Goal: Task Accomplishment & Management: Complete application form

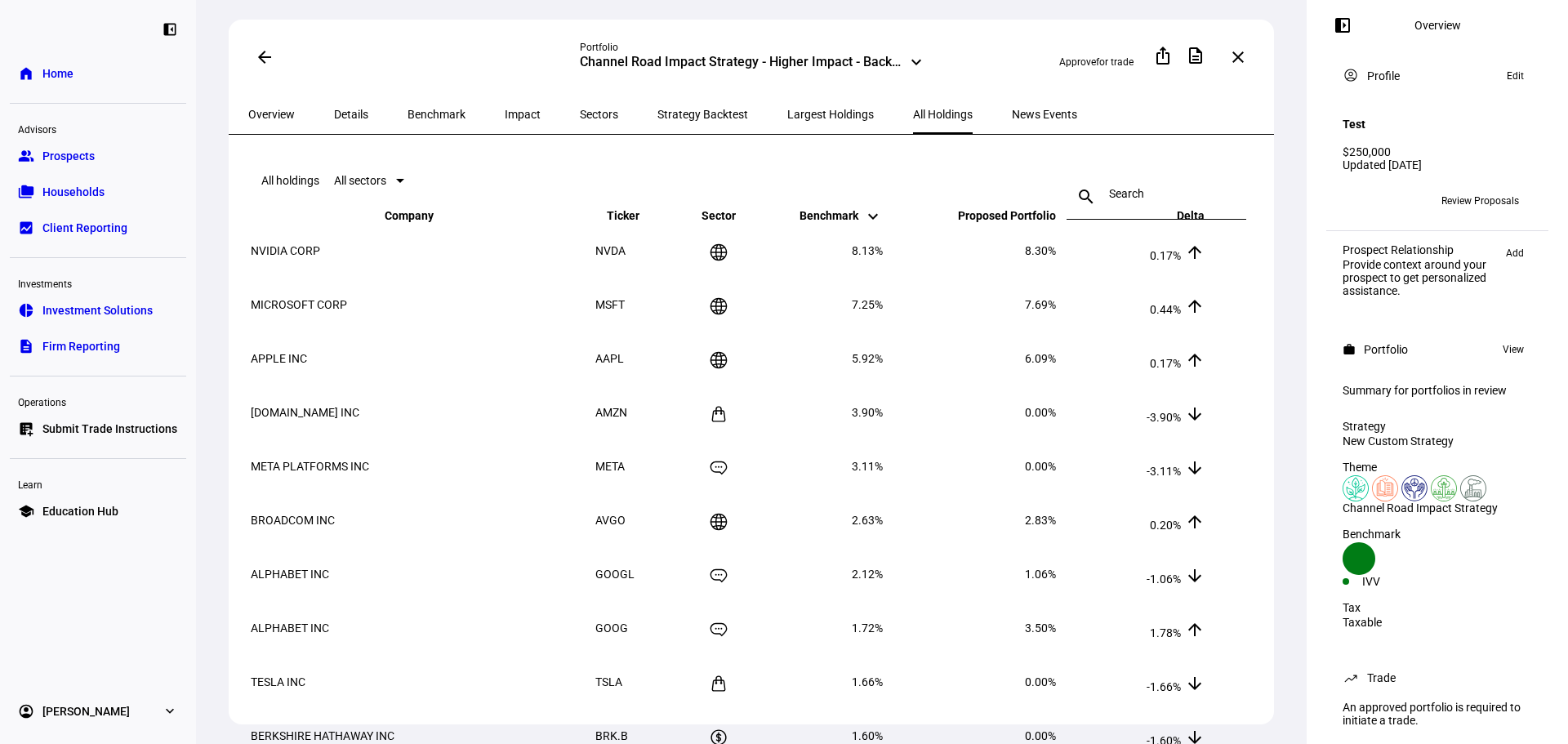
click at [147, 154] on link "group Prospects" at bounding box center [97, 156] width 177 height 33
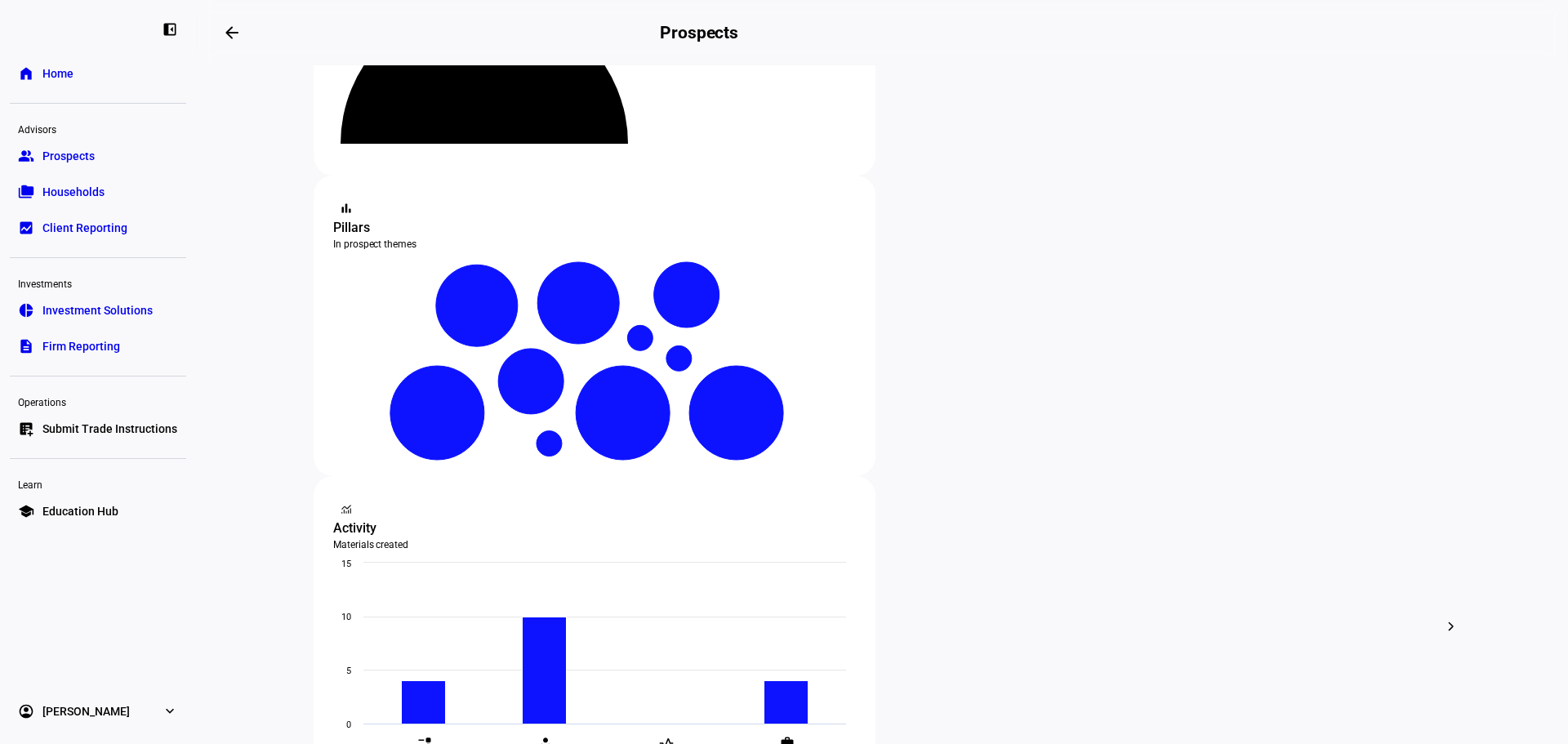
scroll to position [163, 0]
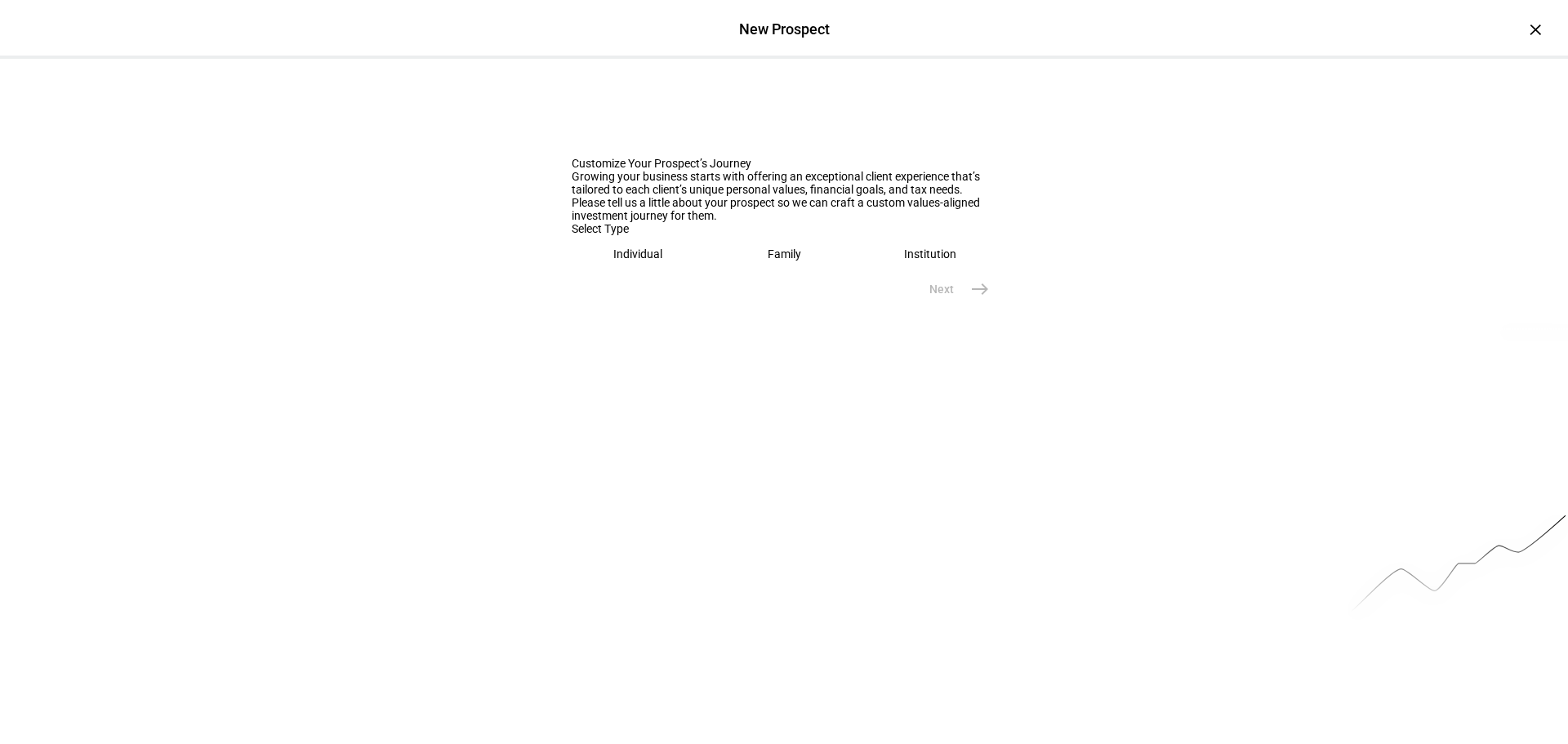
click at [781, 261] on div "Family" at bounding box center [784, 255] width 34 height 14
click at [742, 312] on input "text" at bounding box center [784, 306] width 425 height 14
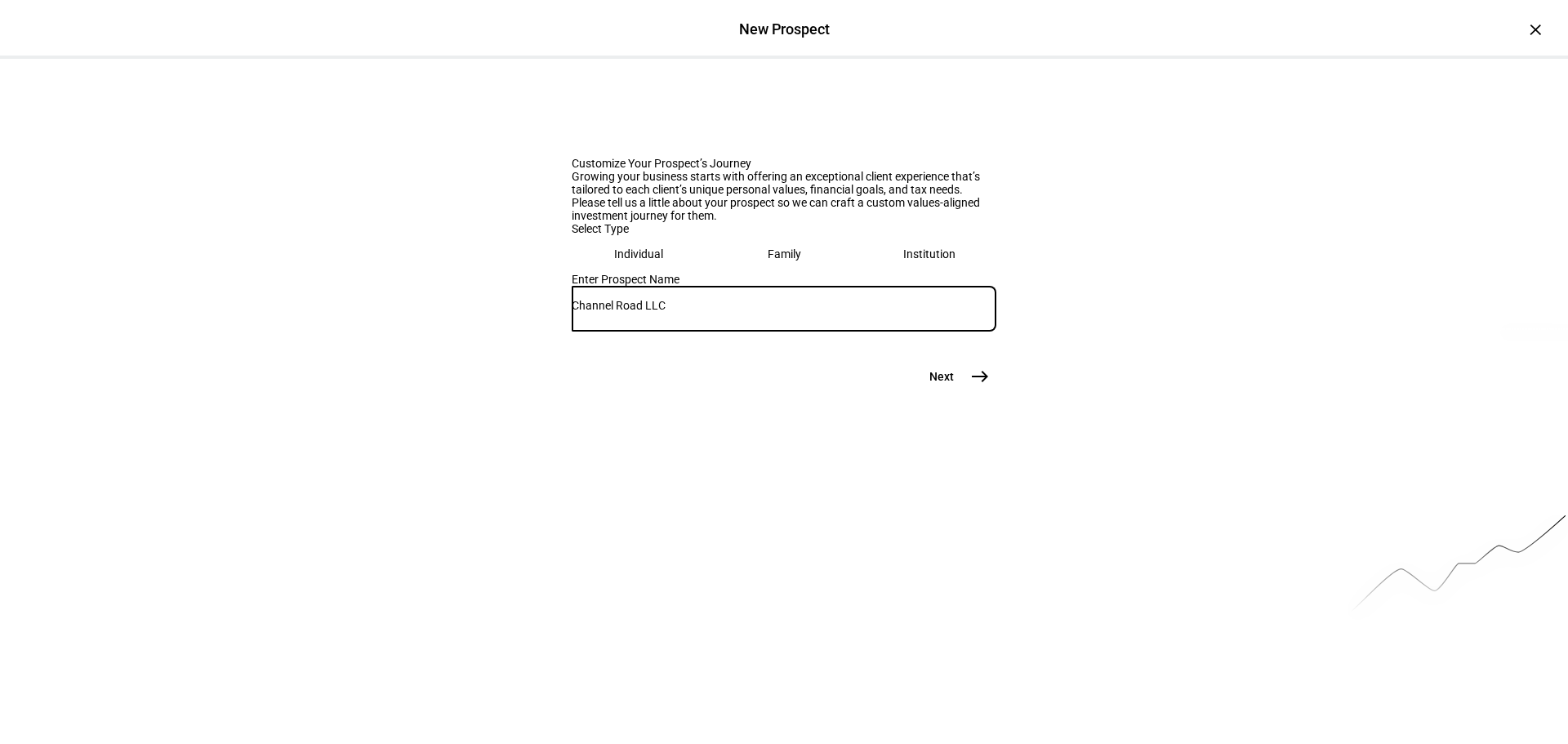
type input "Channel Road LLC"
click at [978, 386] on mat-icon "east" at bounding box center [980, 376] width 19 height 19
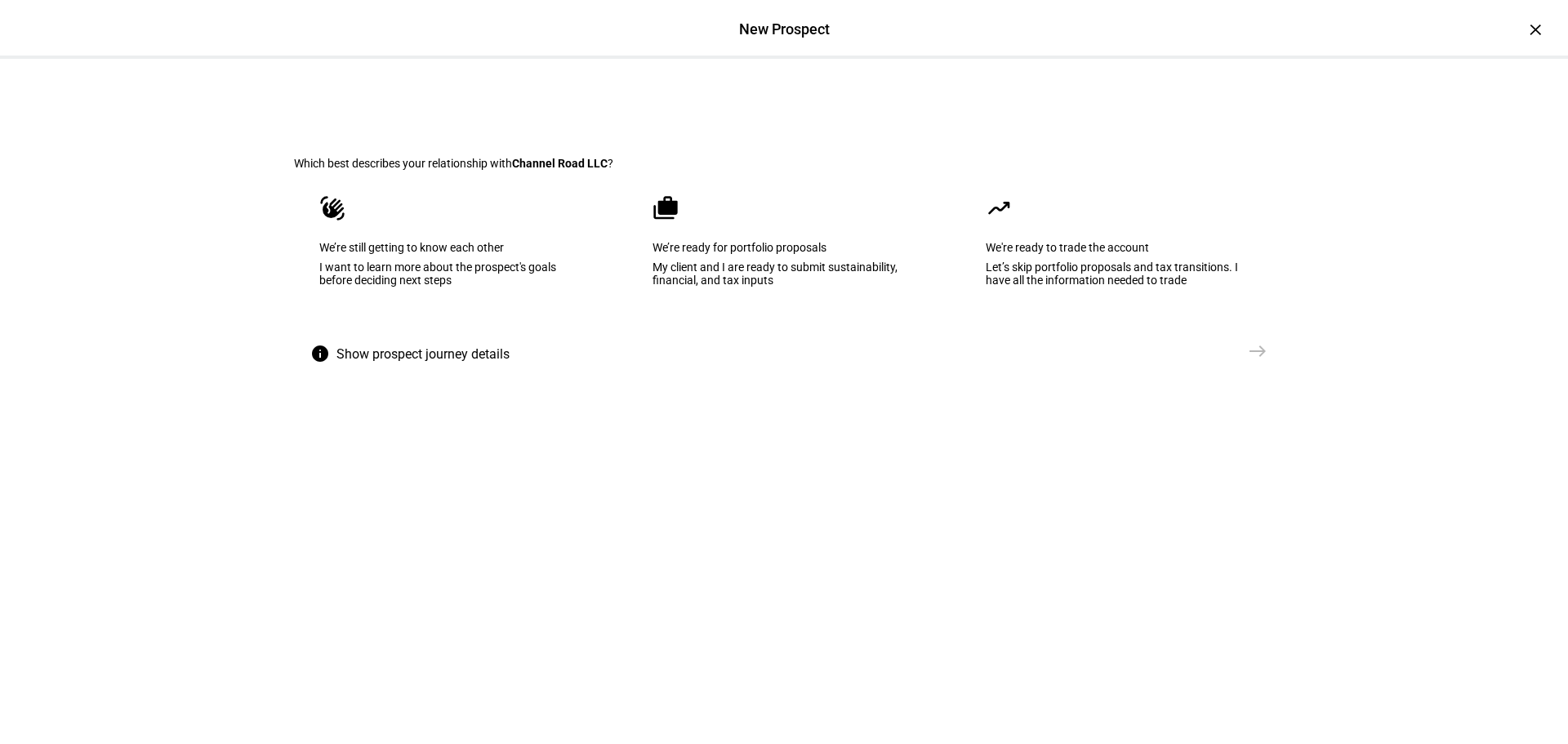
click at [482, 335] on eth-mega-radio-button "waving_hand We’re still getting to know each other I want to learn more about t…" at bounding box center [451, 252] width 314 height 165
click at [1259, 374] on eth-stepper-button "Send [GEOGRAPHIC_DATA]" at bounding box center [1217, 354] width 115 height 40
click at [1250, 361] on mat-icon "east" at bounding box center [1258, 351] width 19 height 19
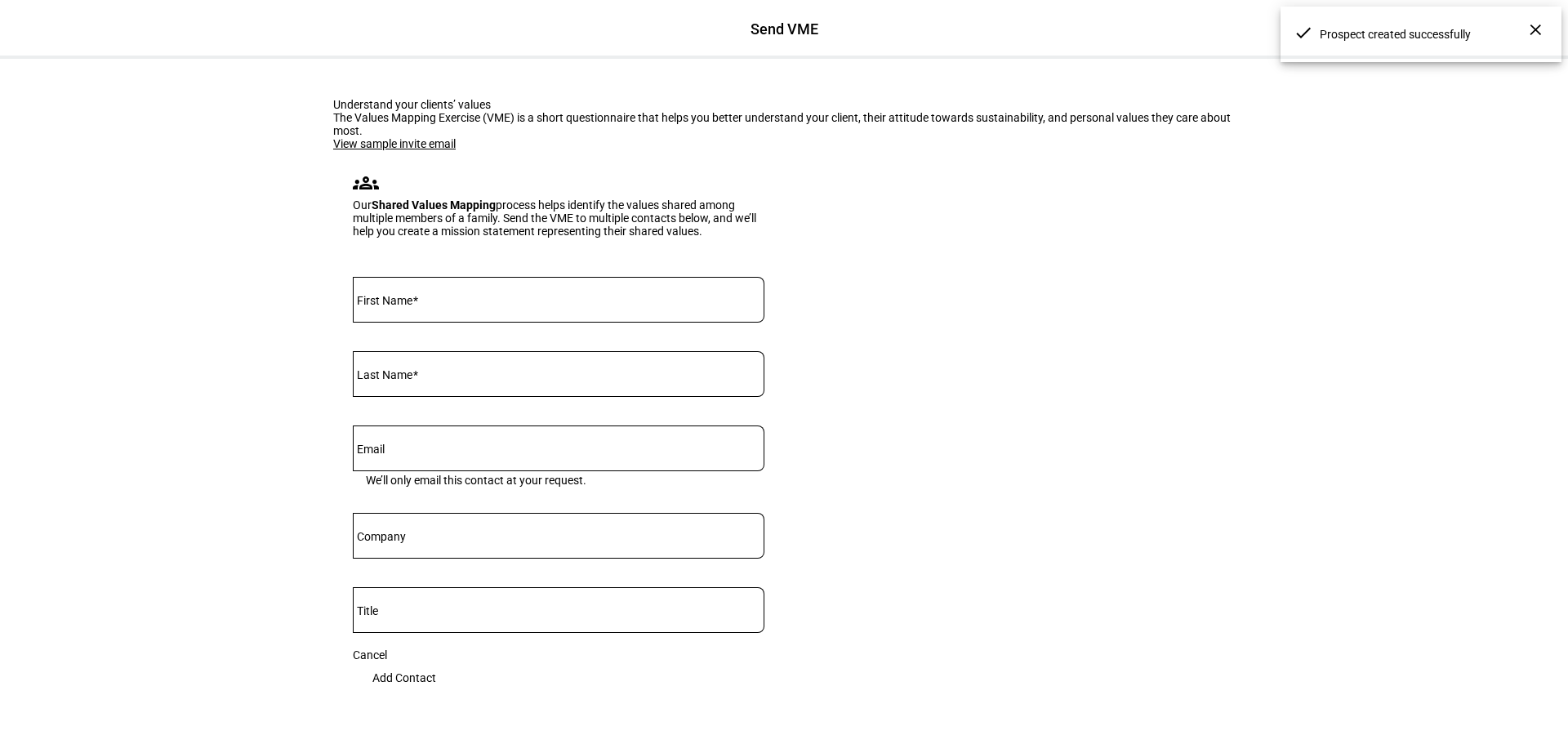
click at [585, 303] on input "First Name" at bounding box center [559, 297] width 412 height 14
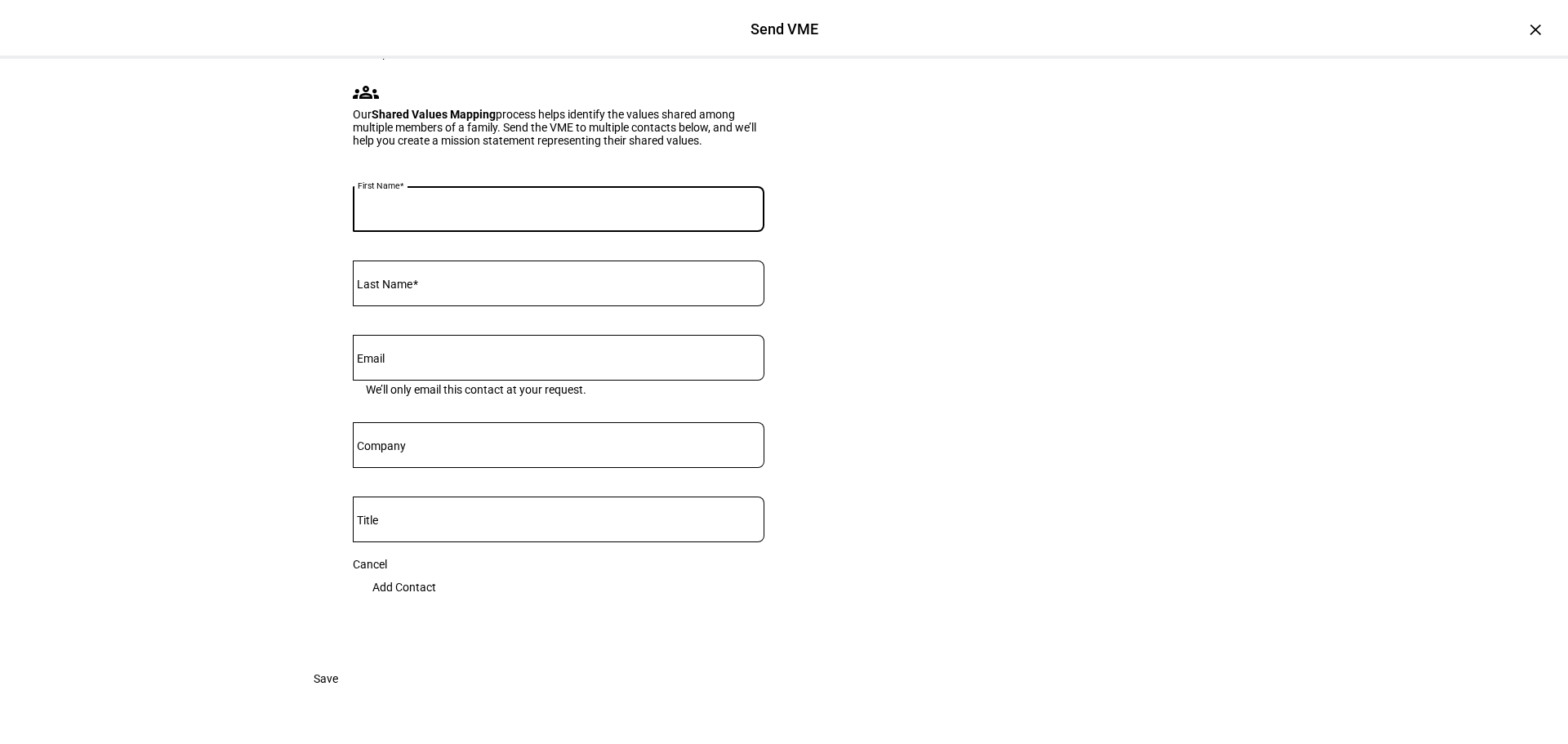
scroll to position [93, 0]
click at [1015, 432] on eth-form-card "Understand your clients’ values The Values Mapping Exercise (VME) is a short qu…" at bounding box center [784, 316] width 980 height 695
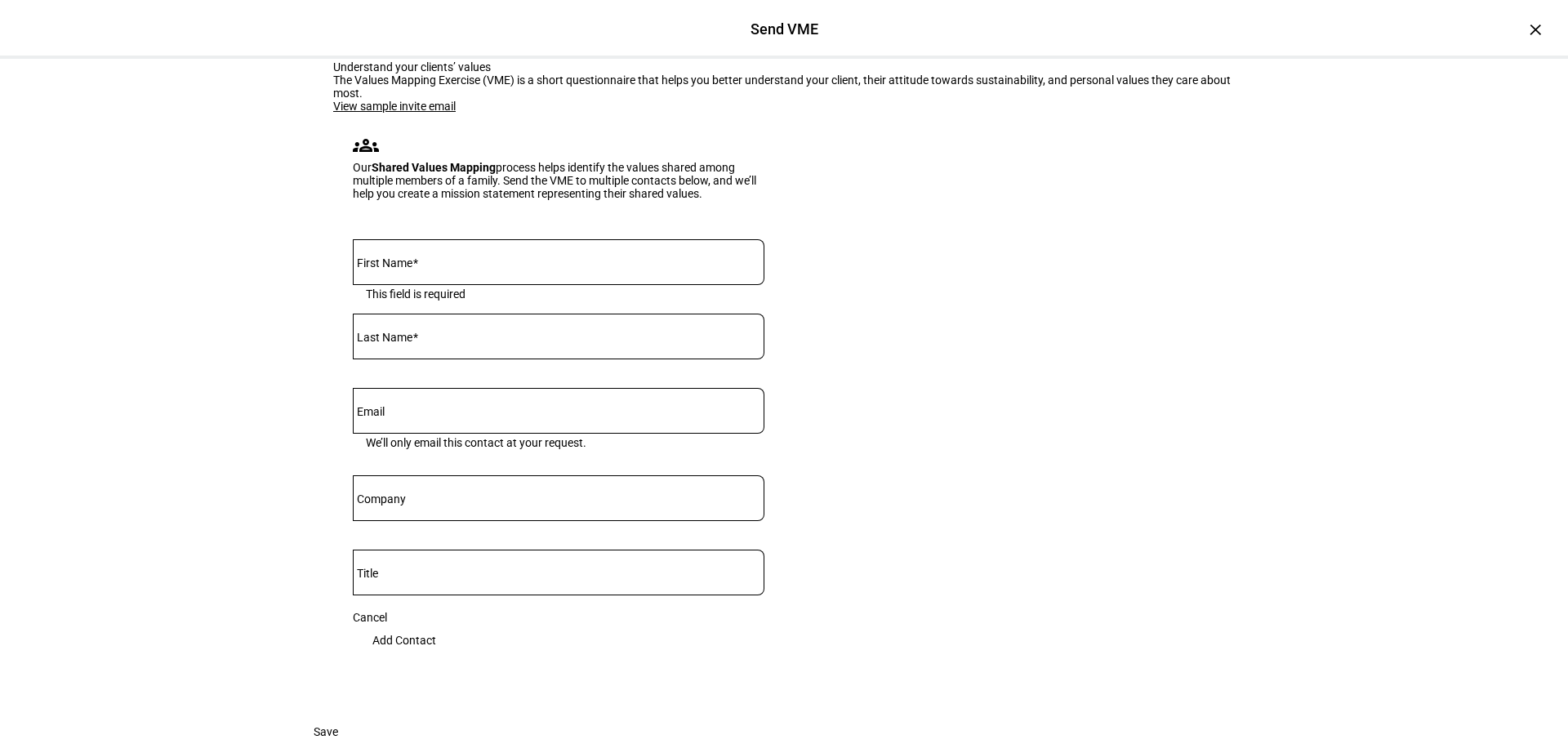
scroll to position [0, 0]
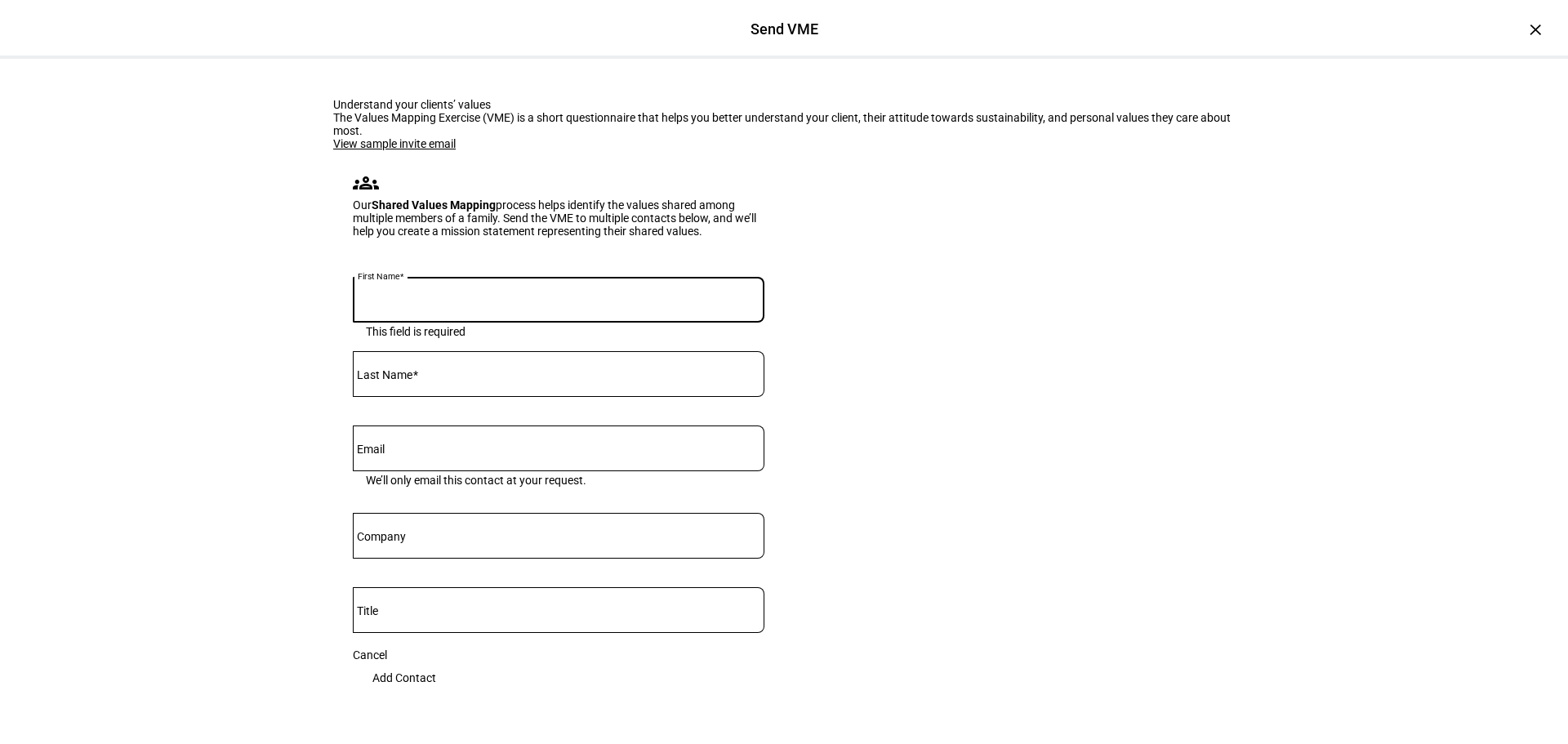
click at [428, 303] on input "First Name" at bounding box center [559, 297] width 412 height 14
type input "[PERSON_NAME]"
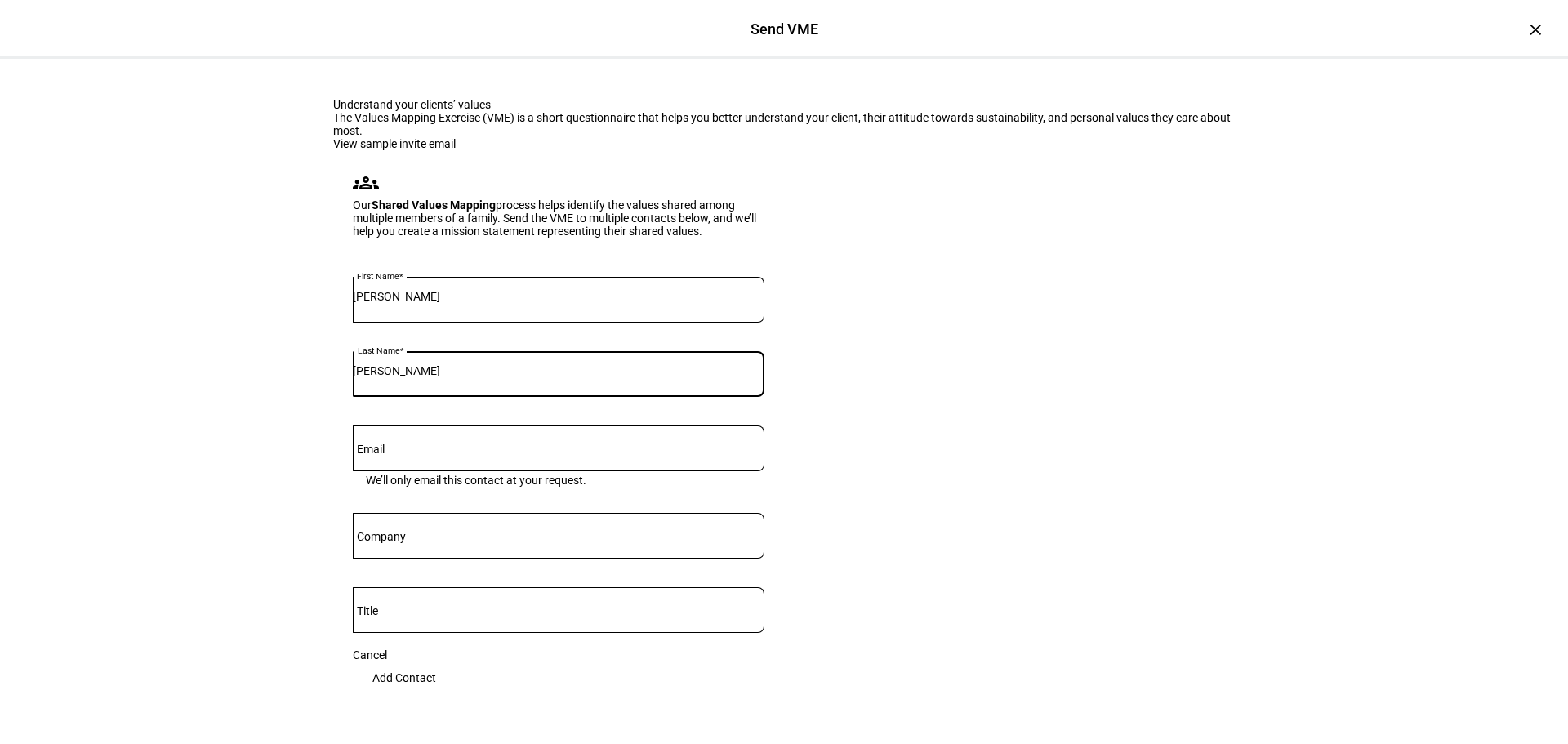
type input "[PERSON_NAME]"
click at [486, 471] on div at bounding box center [559, 448] width 412 height 45
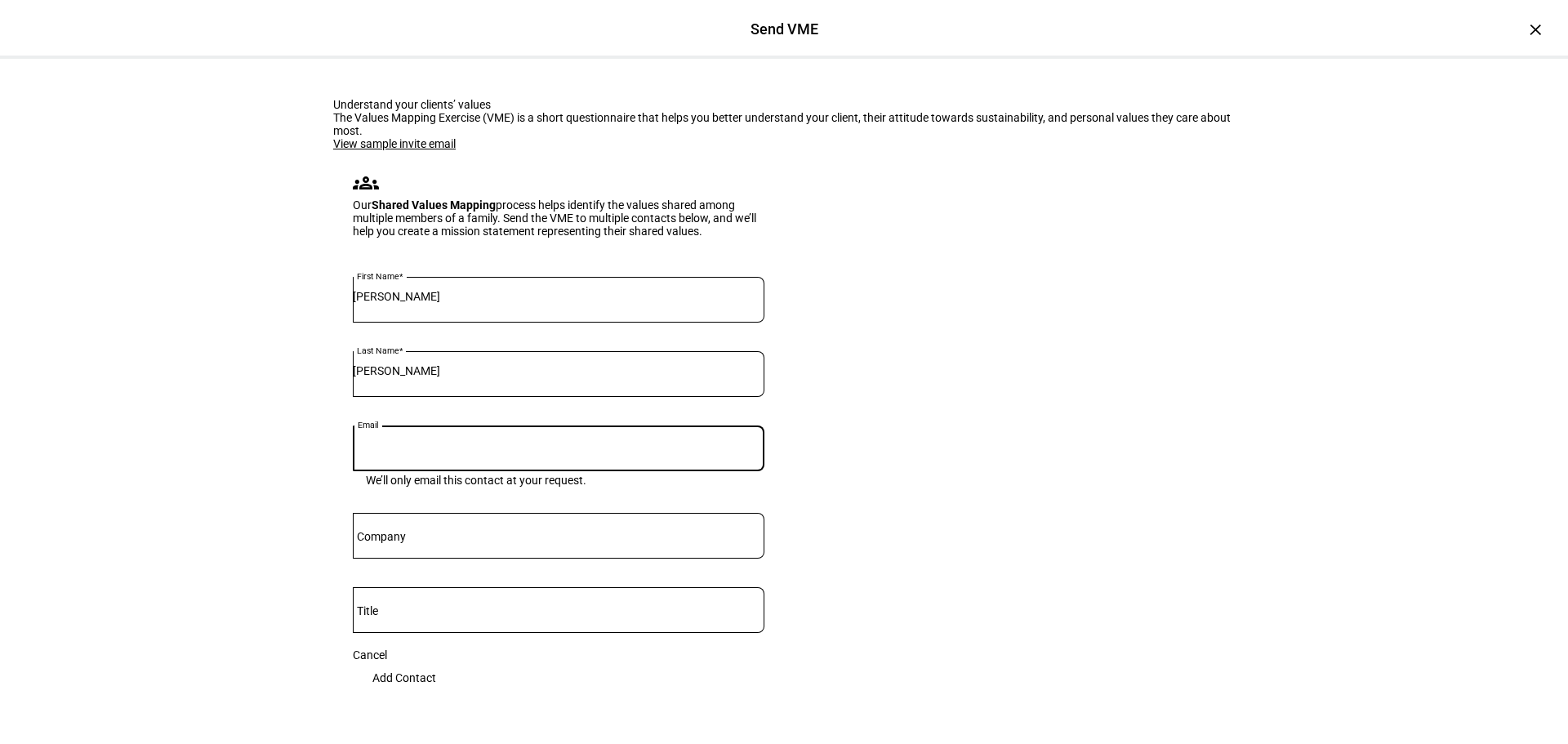
paste input "[EMAIL_ADDRESS][DOMAIN_NAME]"
drag, startPoint x: 995, startPoint y: 548, endPoint x: 865, endPoint y: 554, distance: 130.1
click at [994, 547] on eth-form-card "Understand your clients’ values The Values Mapping Exercise (VME) is a short qu…" at bounding box center [784, 406] width 980 height 695
click at [386, 452] on input "[EMAIL_ADDRESS][DOMAIN_NAME]" at bounding box center [559, 446] width 412 height 14
type input "[EMAIL_ADDRESS][DOMAIN_NAME]"
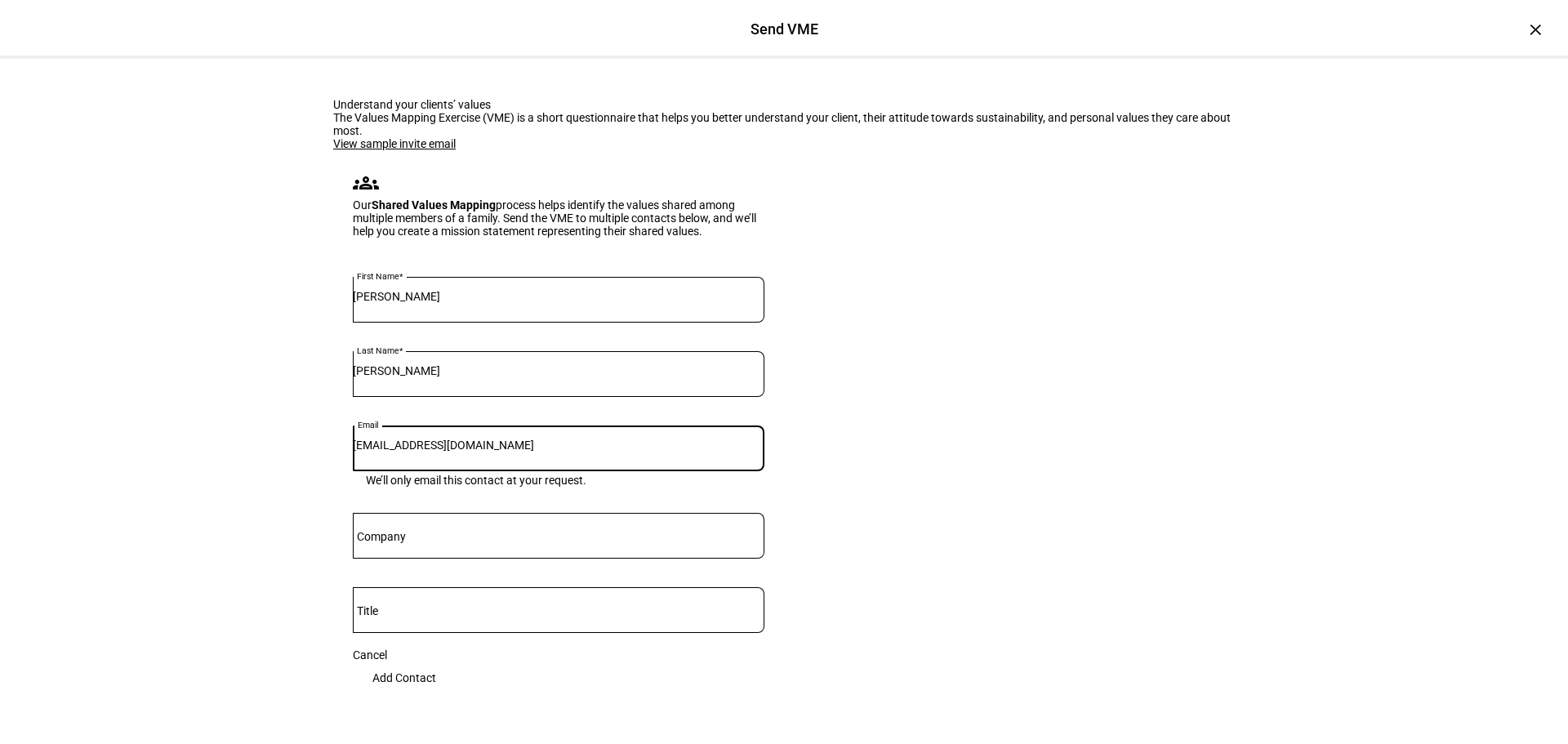
click at [903, 565] on eth-form-card "Understand your clients’ values The Values Mapping Exercise (VME) is a short qu…" at bounding box center [784, 406] width 980 height 695
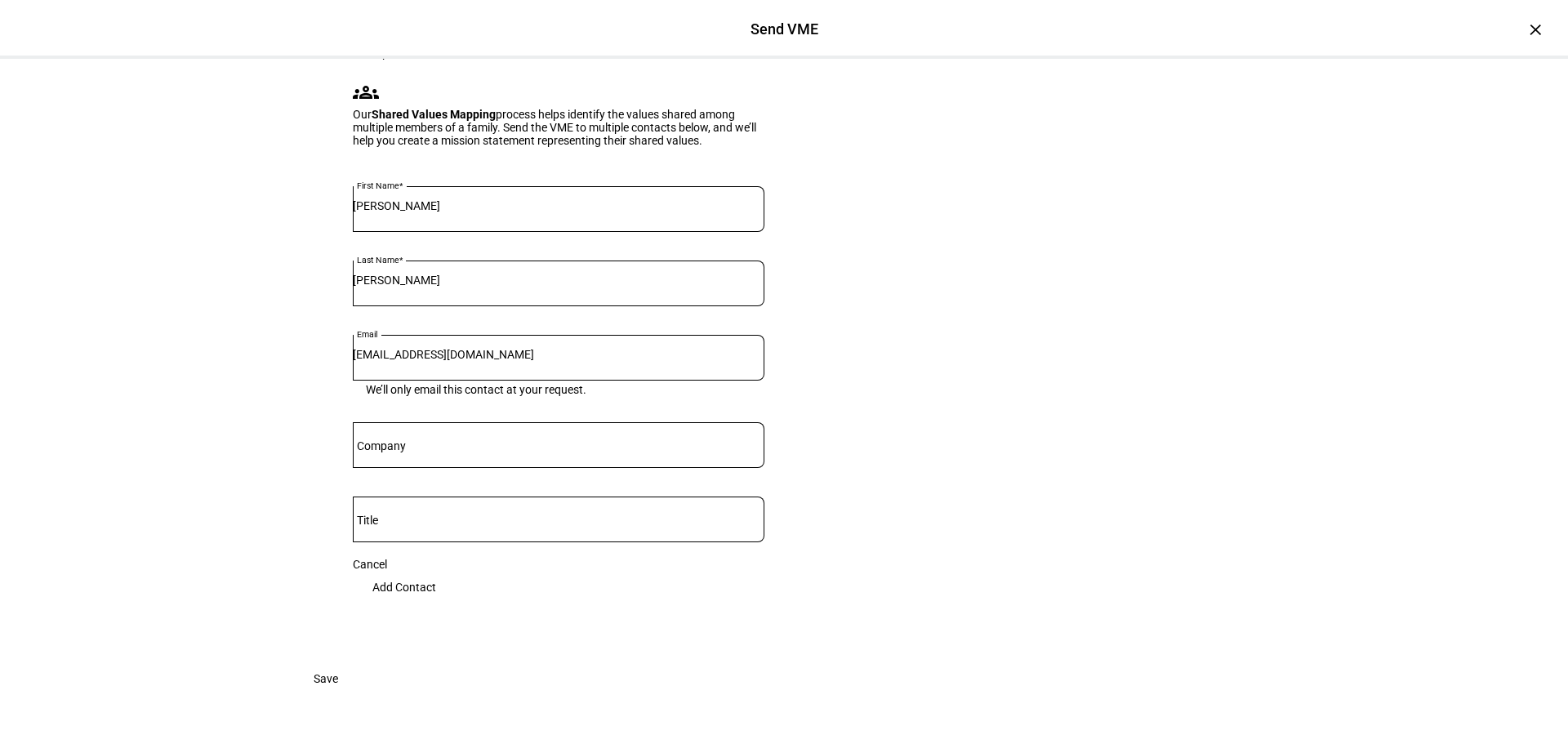
scroll to position [327, 0]
click at [436, 571] on span "Add Contact" at bounding box center [404, 588] width 64 height 33
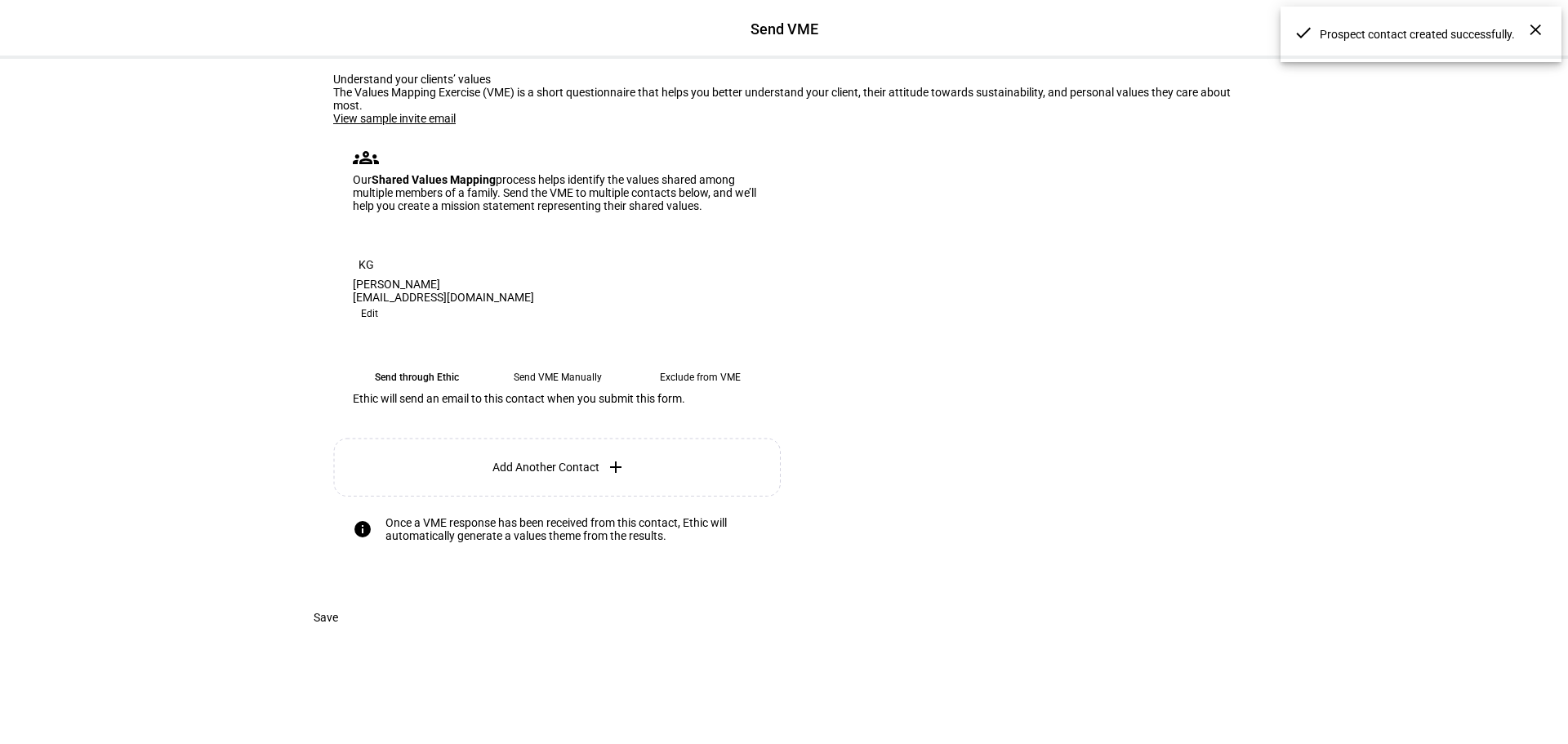
scroll to position [244, 0]
click at [588, 438] on plt-prospect-contact-add-button "Add Another Contact add" at bounding box center [558, 467] width 451 height 59
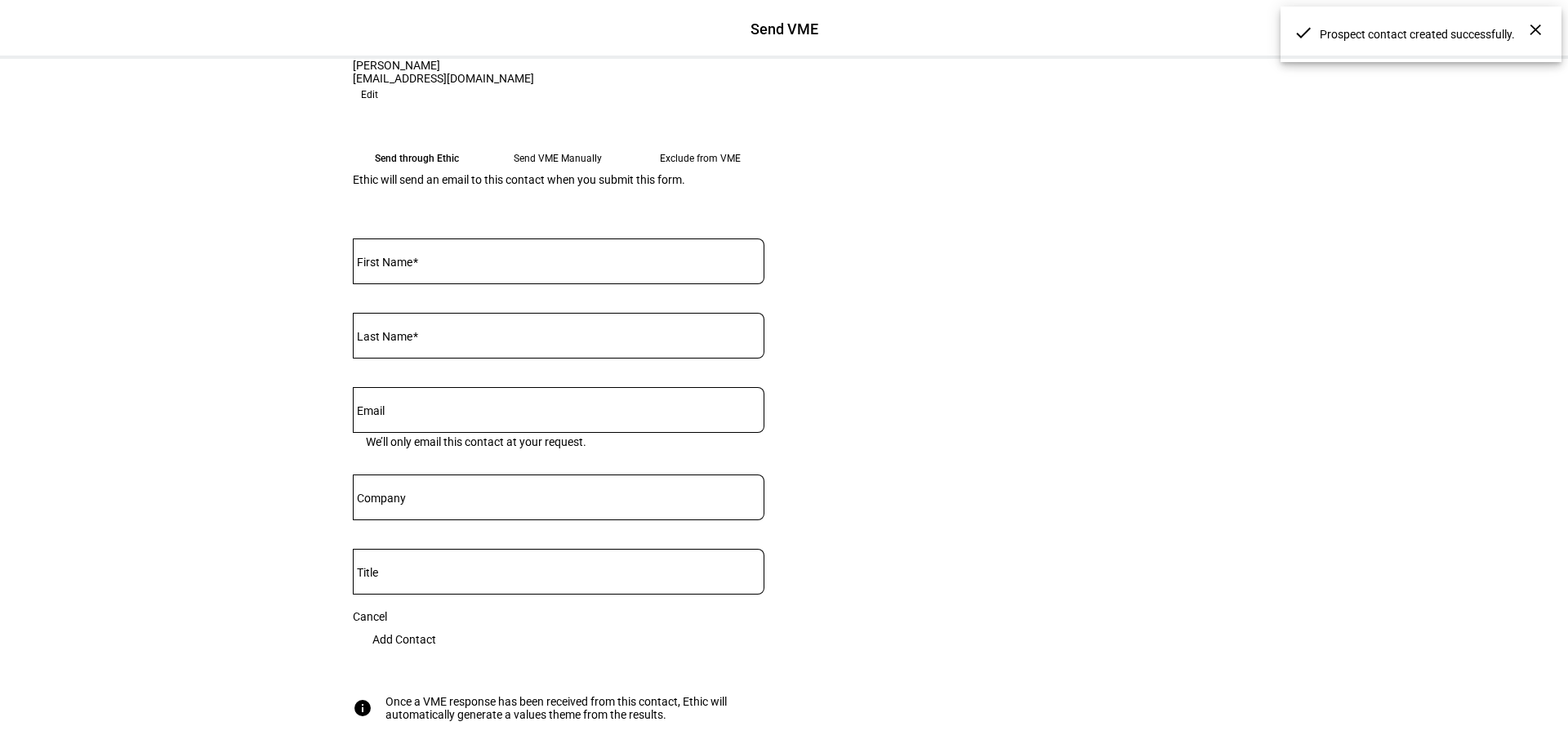
scroll to position [327, 0]
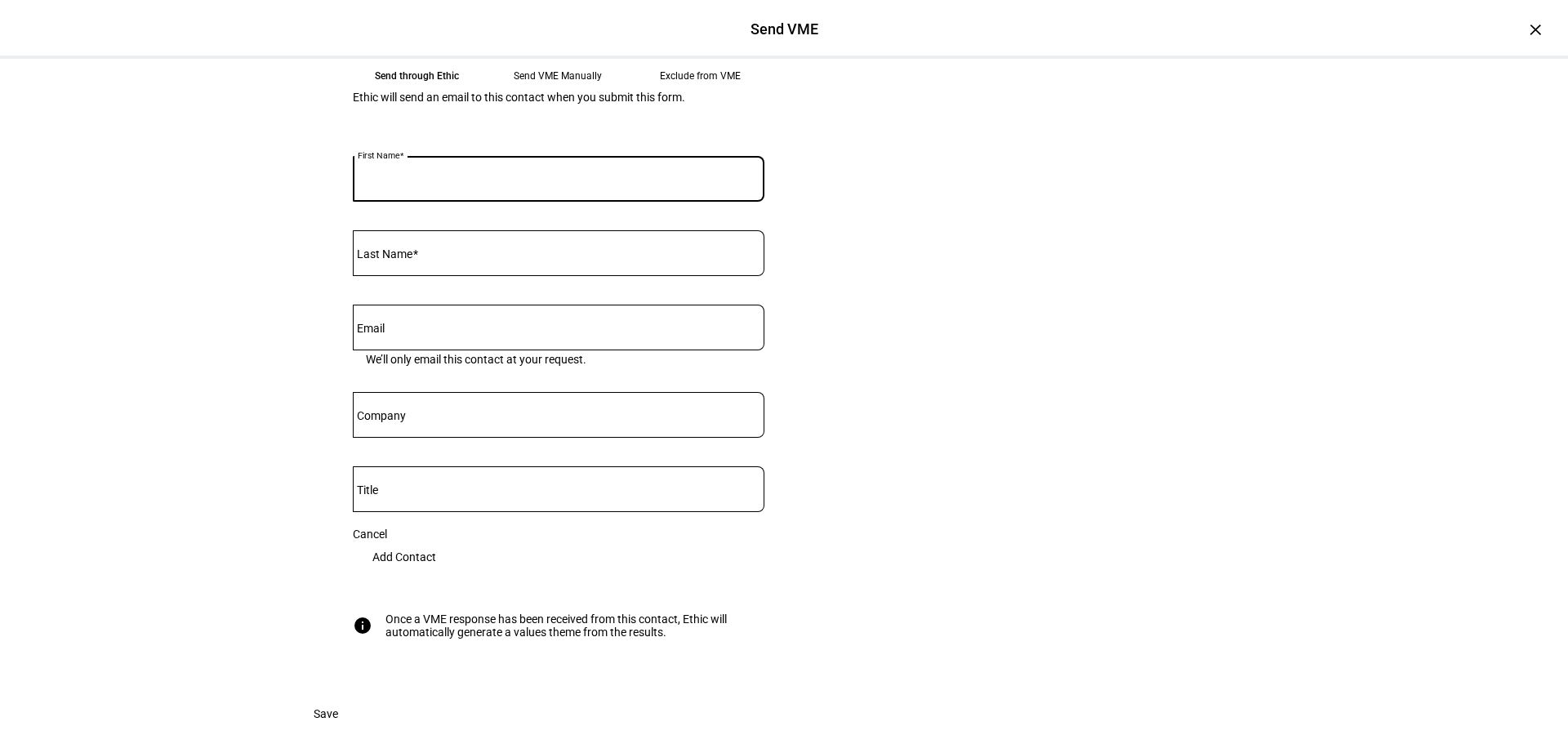
click at [467, 182] on input "First Name" at bounding box center [559, 176] width 412 height 14
type input "Rachael"
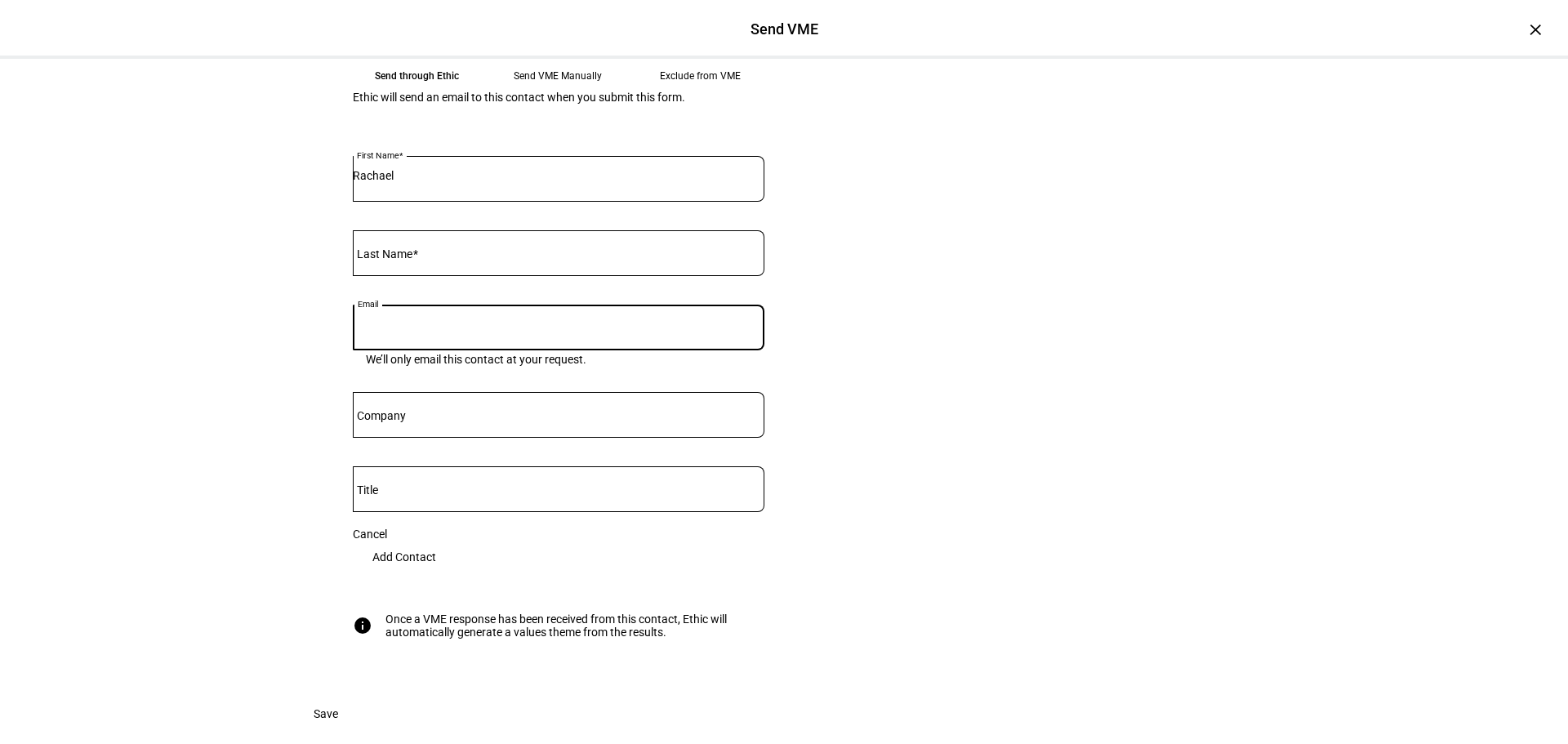
click at [441, 331] on input "Email" at bounding box center [559, 324] width 412 height 14
paste input "[EMAIL_ADDRESS][DOMAIN_NAME]"
type input "[EMAIL_ADDRESS][DOMAIN_NAME]"
click at [407, 276] on div at bounding box center [559, 253] width 412 height 45
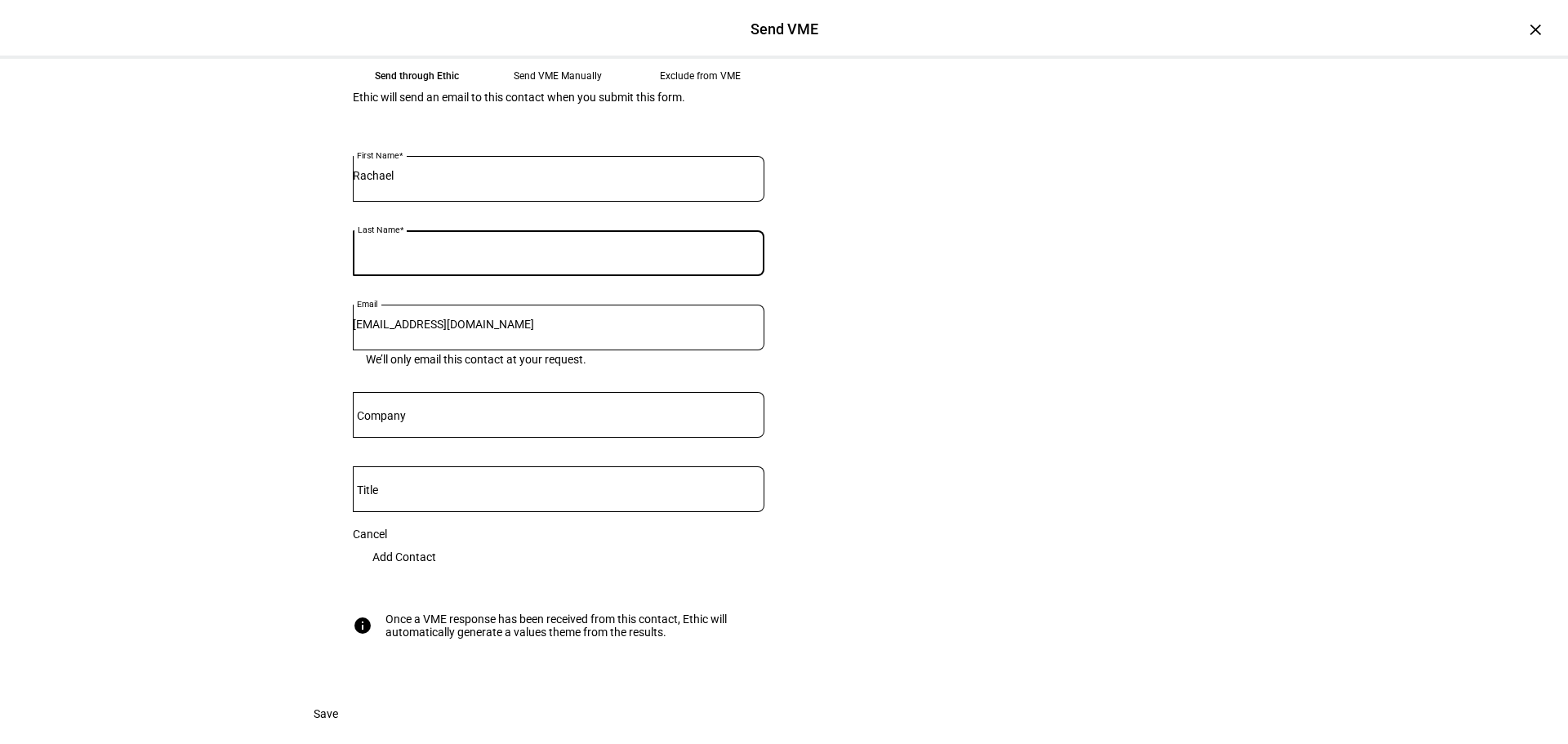
click at [420, 257] on input "Last Name" at bounding box center [559, 250] width 412 height 14
type input "[PERSON_NAME]"
click at [436, 573] on span "Add Contact" at bounding box center [404, 557] width 64 height 33
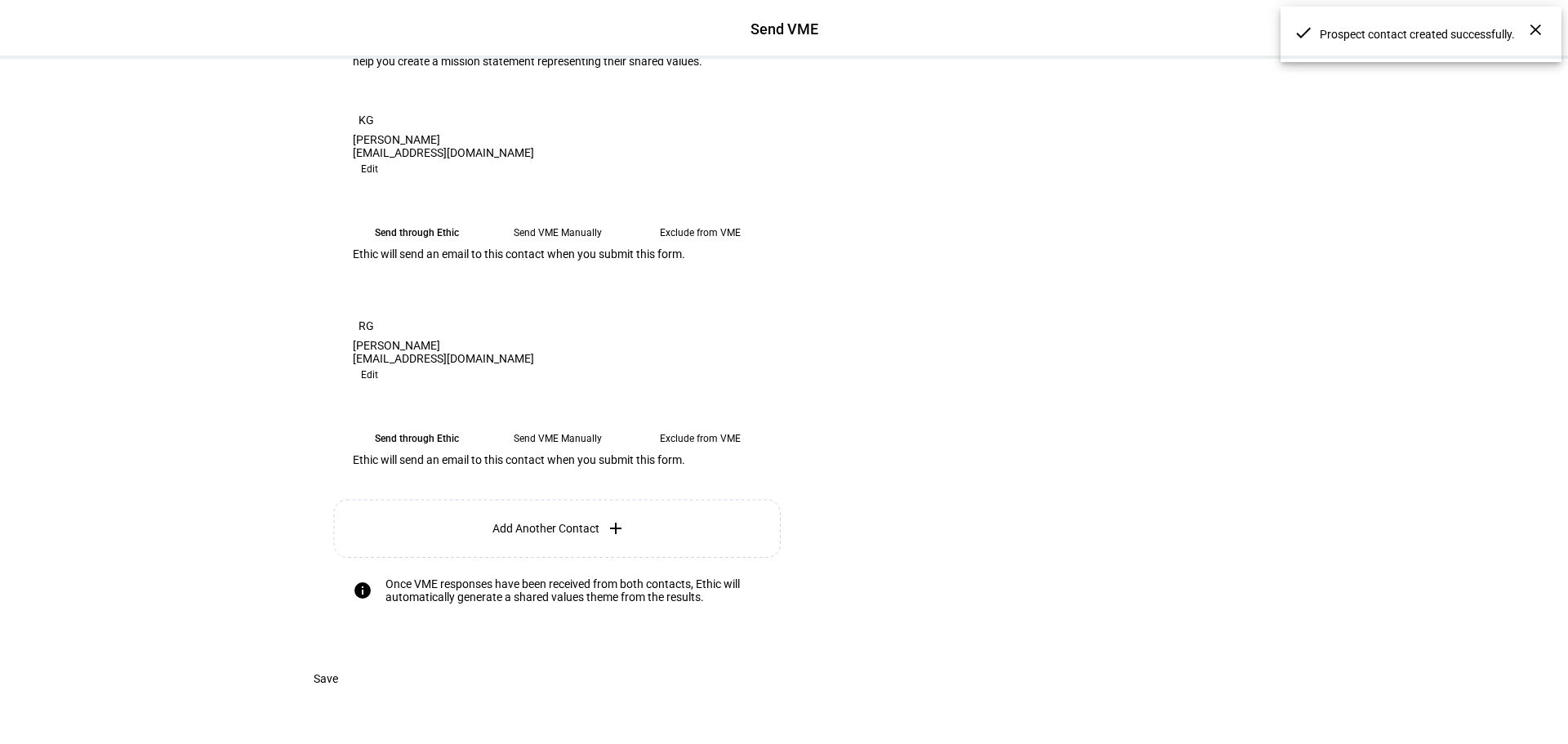
click at [531, 536] on span "Add Another Contact" at bounding box center [545, 529] width 107 height 14
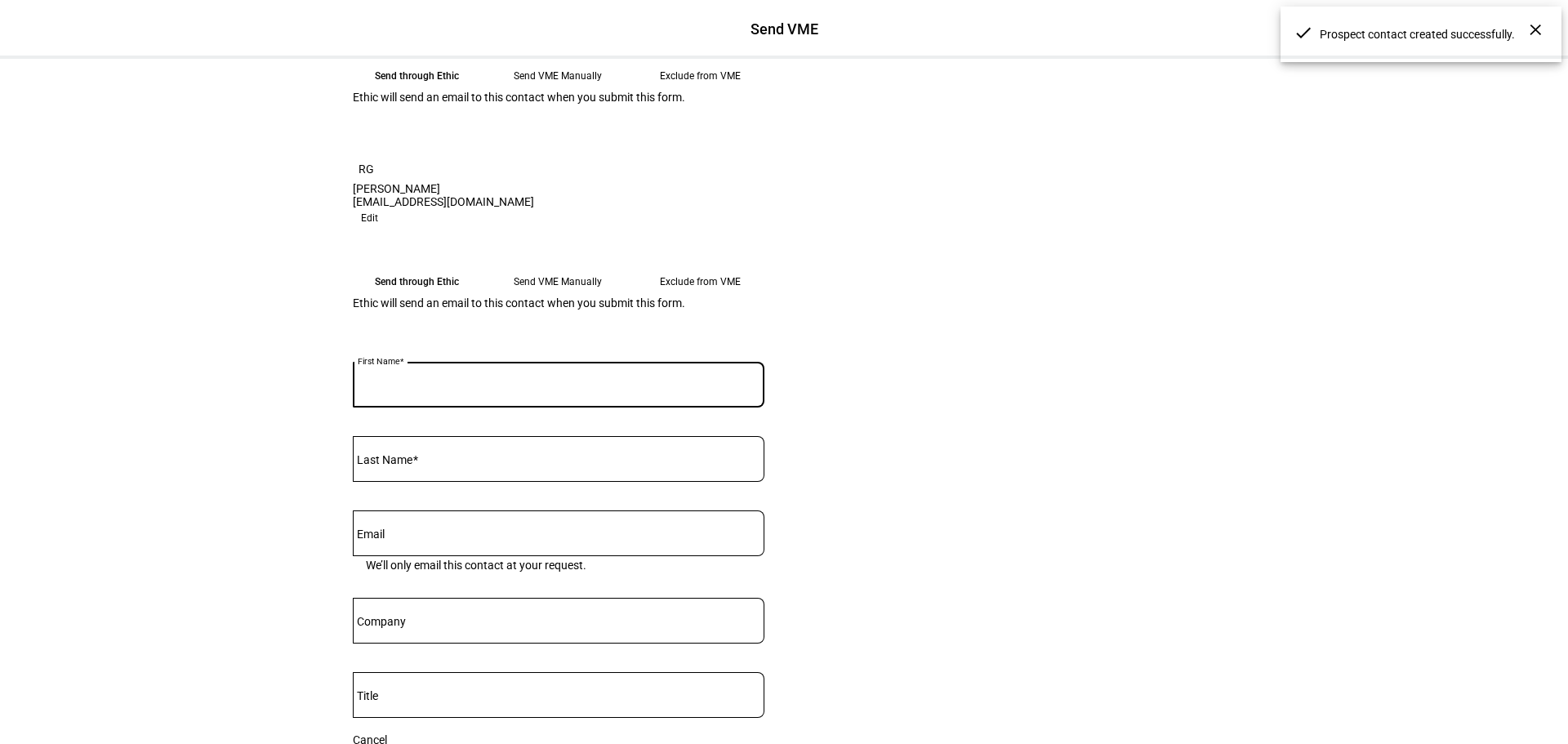
click at [434, 388] on input "First Name" at bounding box center [559, 382] width 412 height 14
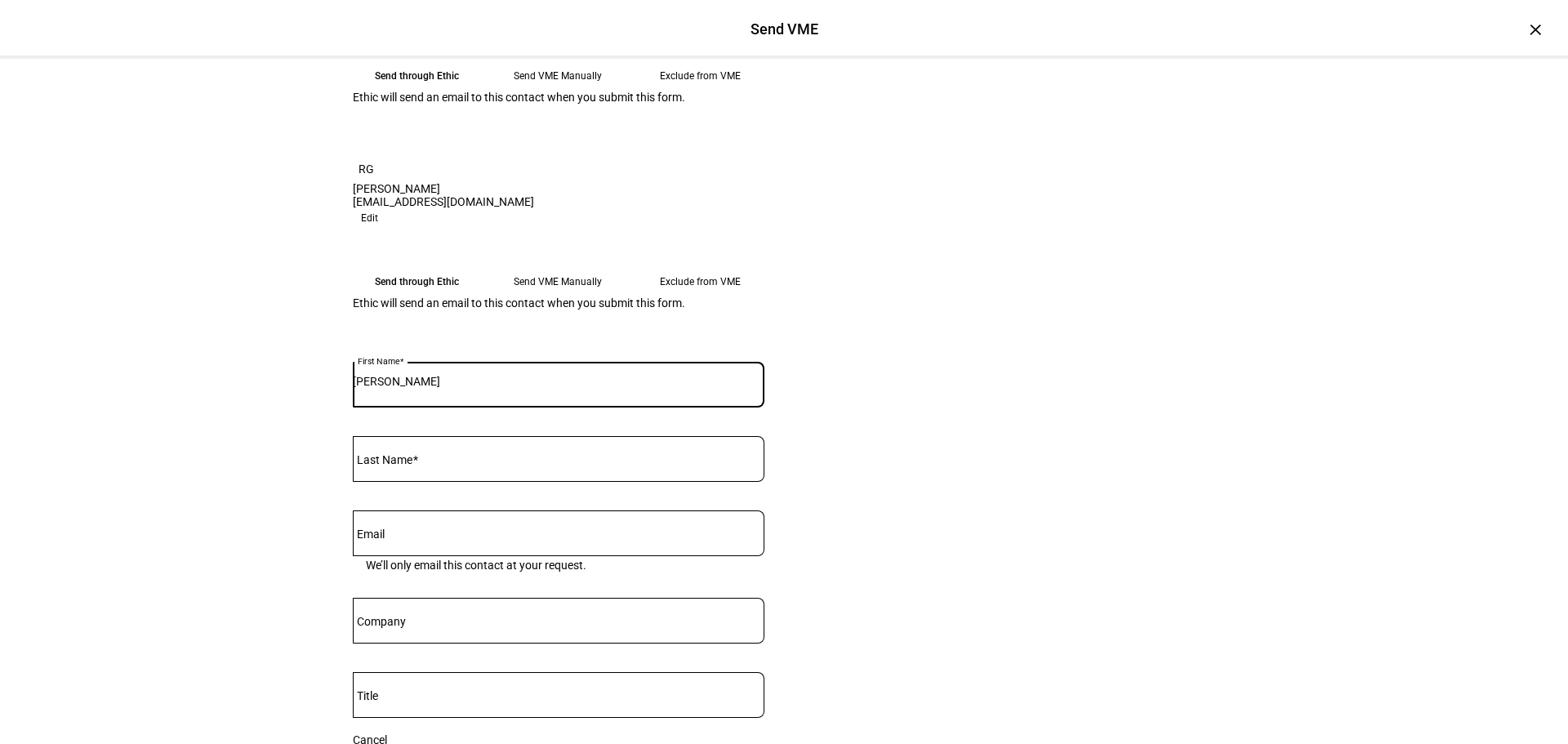
type input "[PERSON_NAME]"
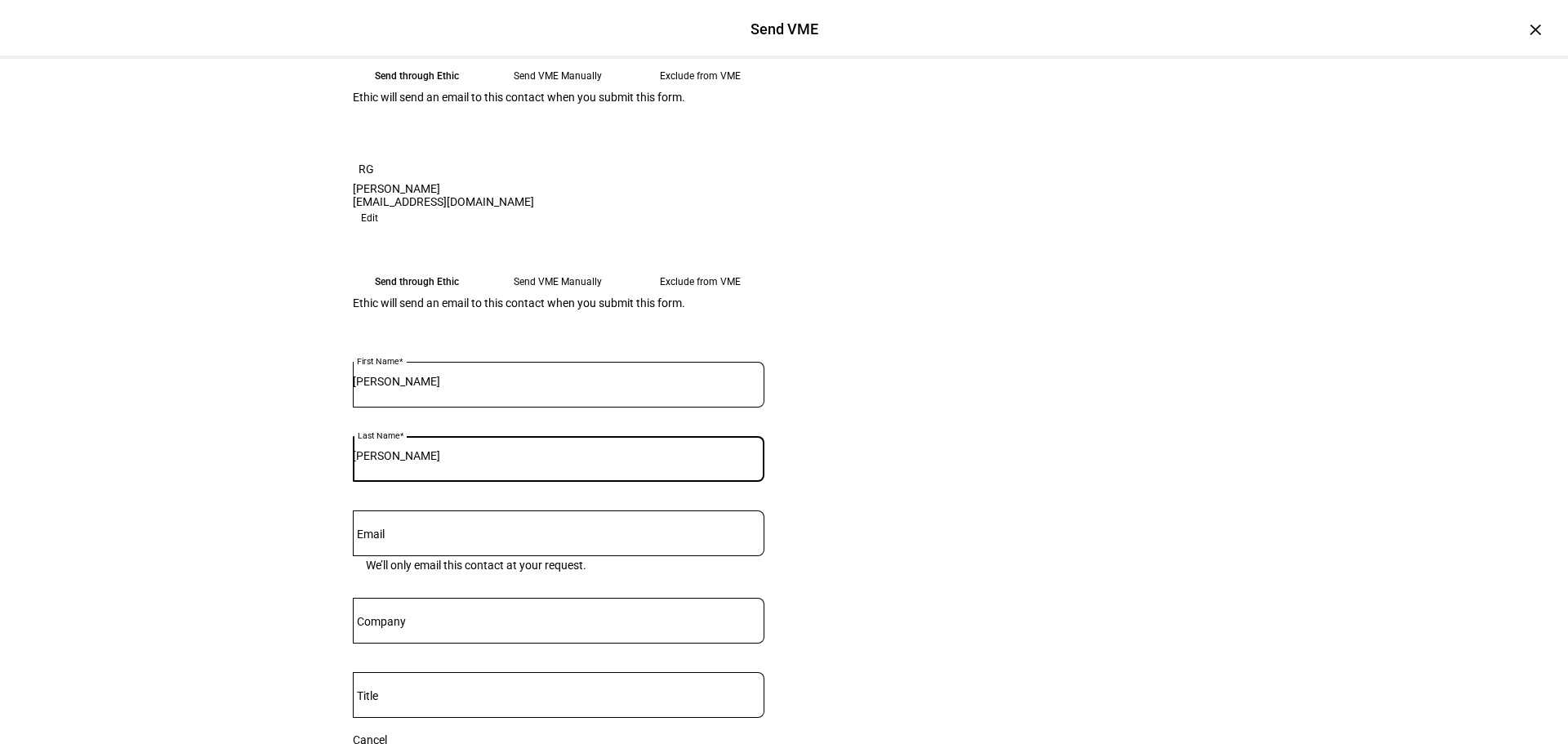
type input "[PERSON_NAME]"
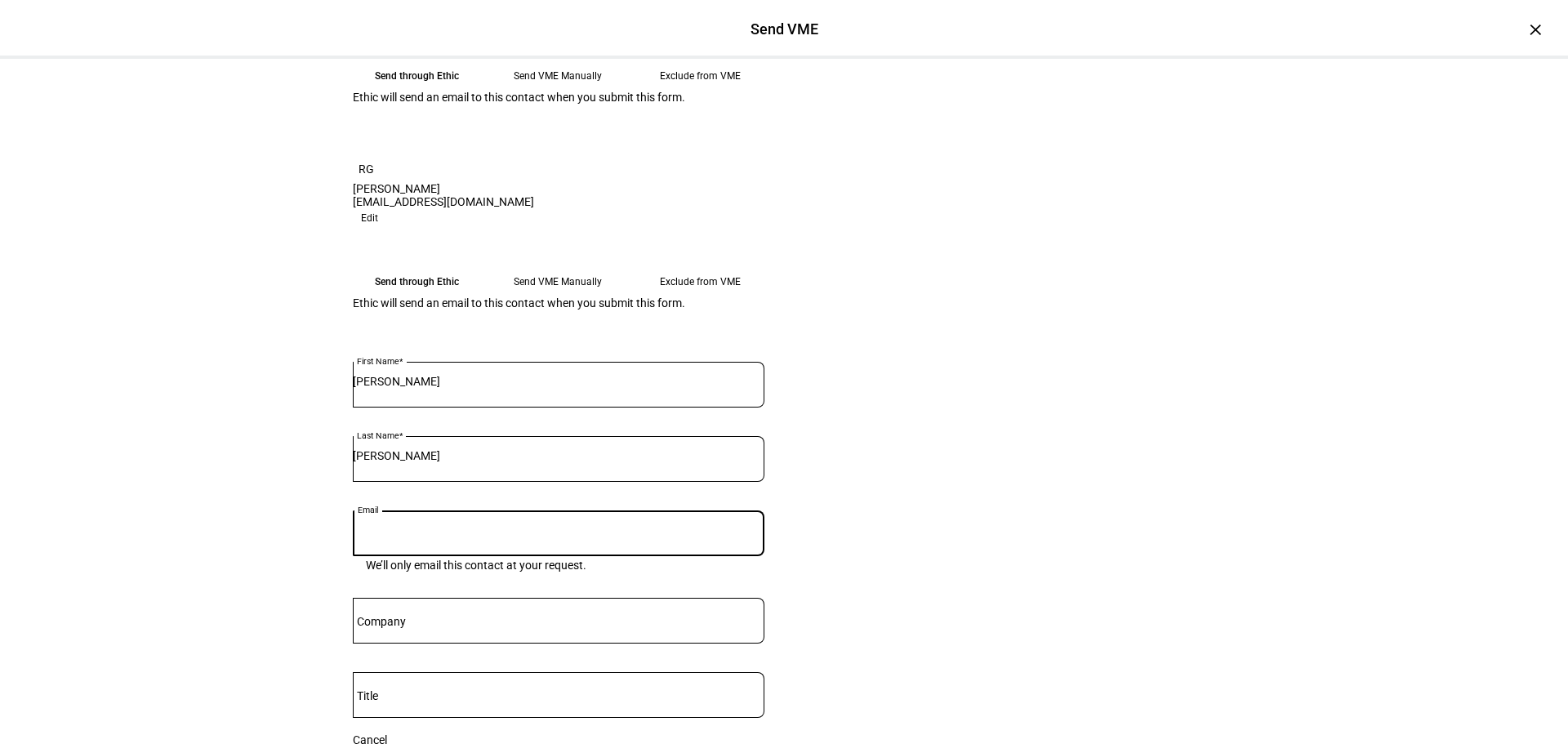
click at [437, 537] on input "Email" at bounding box center [559, 531] width 412 height 14
paste input "[EMAIL_ADDRESS][DOMAIN_NAME]"
click at [381, 537] on input "[EMAIL_ADDRESS][DOMAIN_NAME]" at bounding box center [559, 531] width 412 height 14
click at [386, 537] on input "[EMAIL_ADDRESS][DOMAIN_NAME]" at bounding box center [559, 531] width 412 height 14
type input "[EMAIL_ADDRESS][DOMAIN_NAME]"
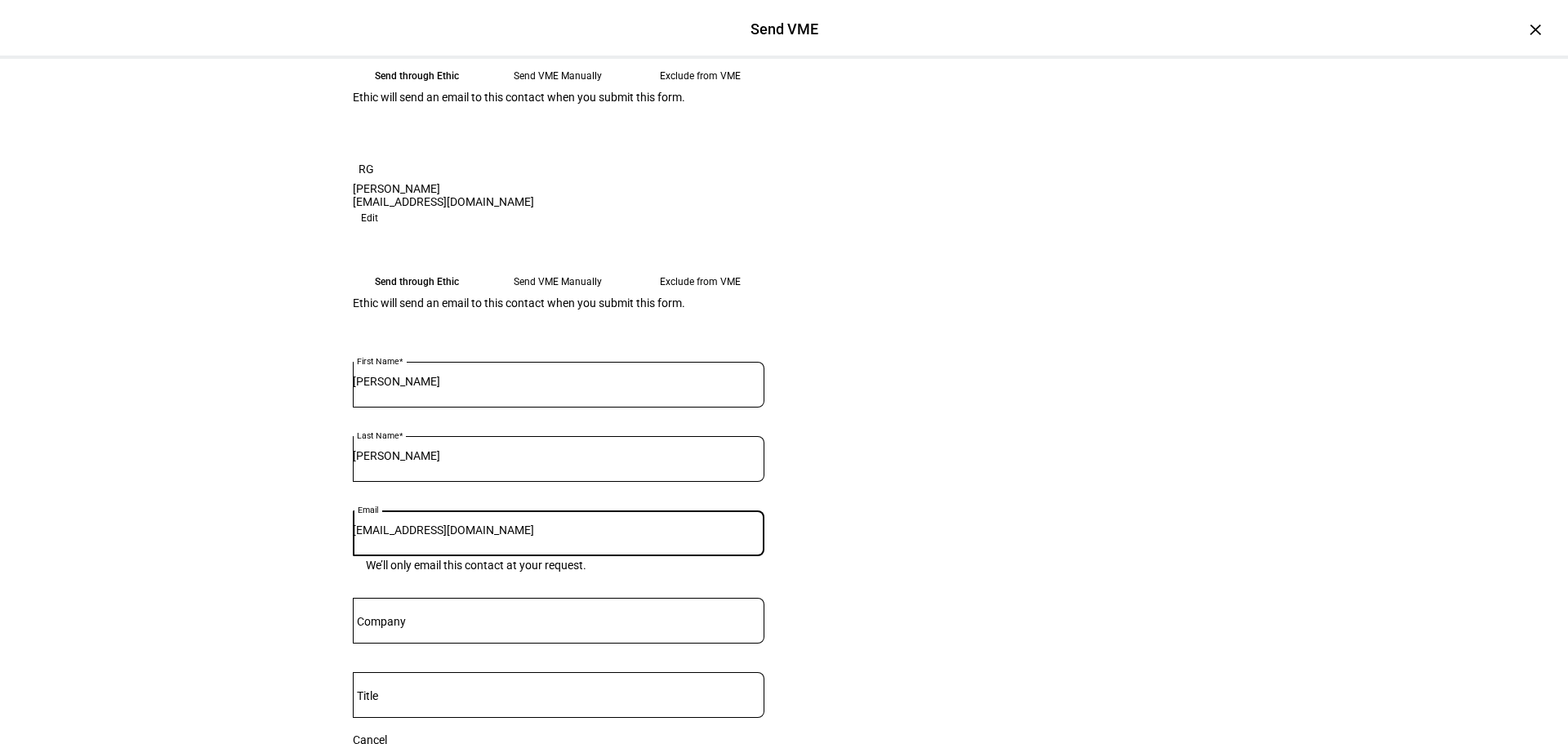
click at [1015, 625] on eth-form-card "Understand your clients’ values The Values Mapping Exercise (VME) is a short qu…" at bounding box center [784, 317] width 980 height 1171
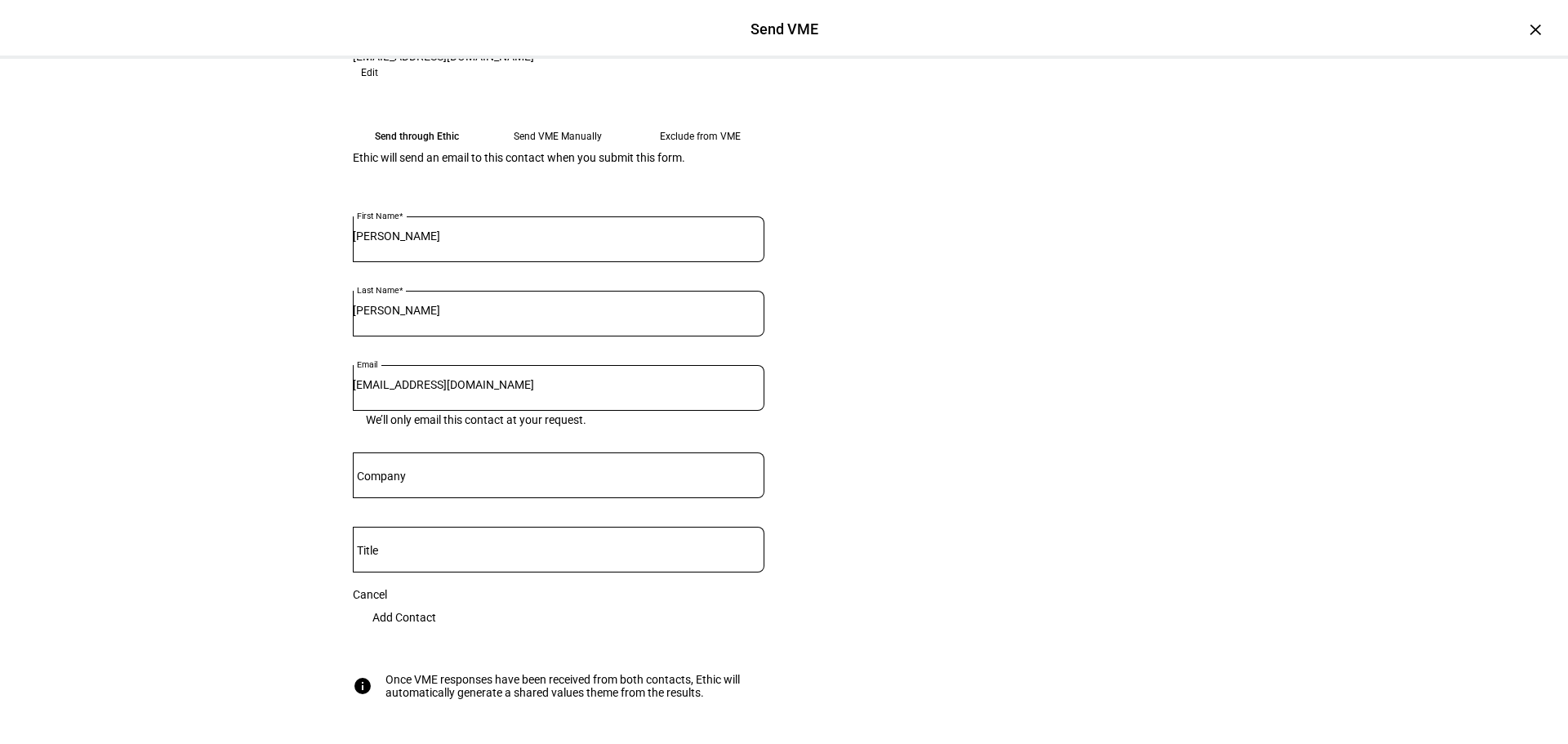
scroll to position [653, 0]
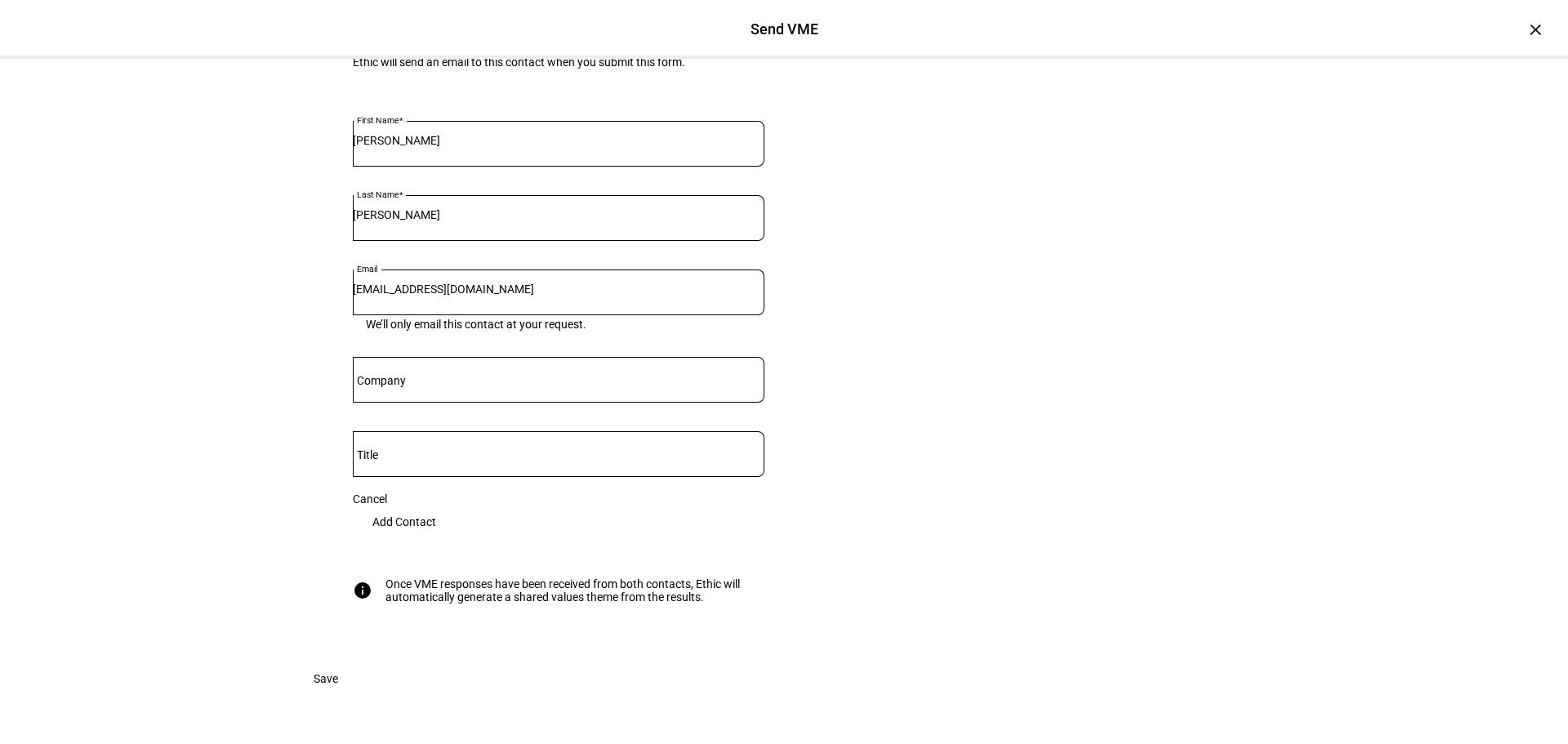
click at [436, 538] on span "Add Contact" at bounding box center [404, 522] width 64 height 33
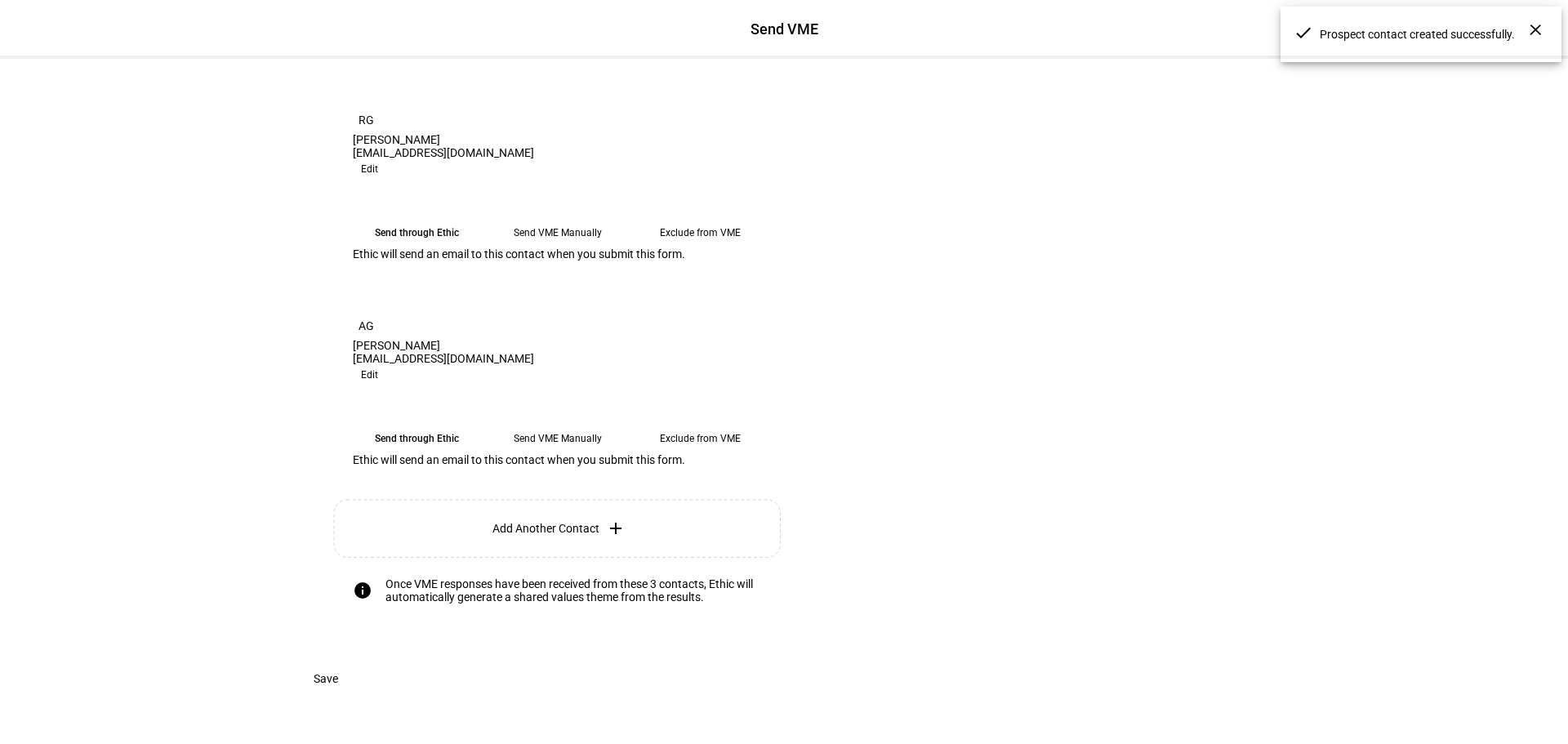
click at [561, 522] on span "Add Another Contact" at bounding box center [545, 529] width 107 height 14
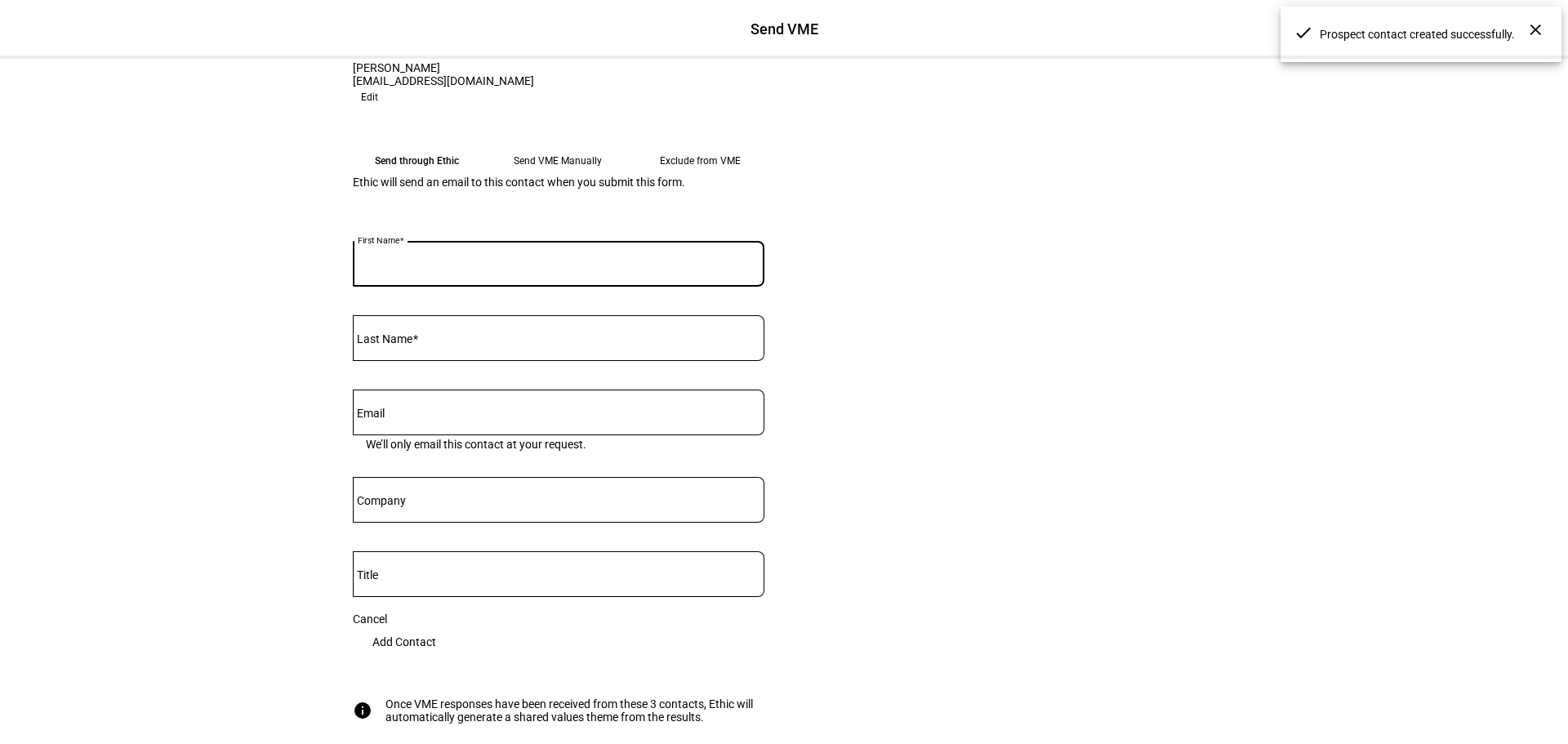
click at [445, 267] on input "First Name" at bounding box center [559, 261] width 412 height 14
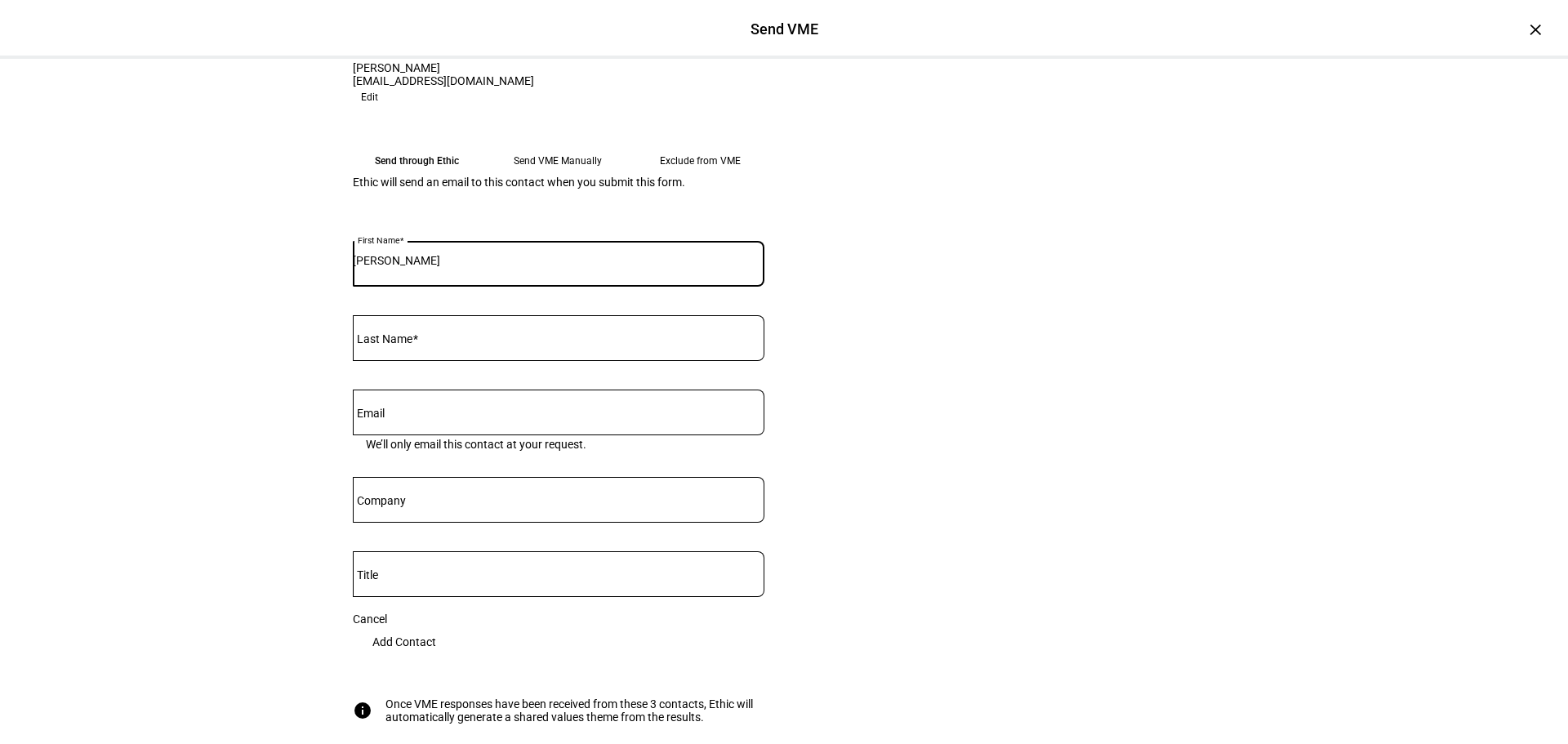
type input "[PERSON_NAME]"
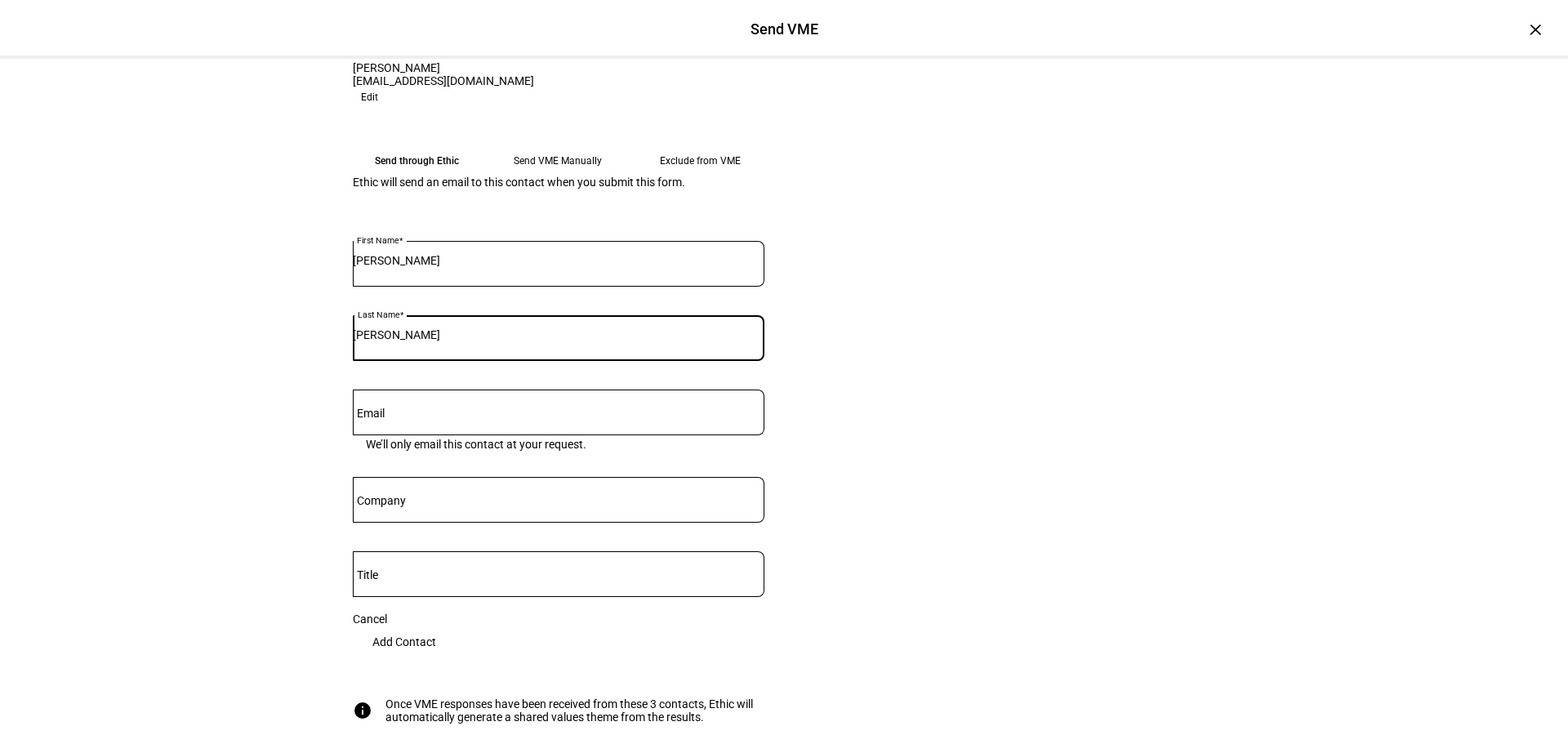
type input "[PERSON_NAME]"
click at [949, 552] on eth-form-card "Understand your clients’ values The Values Mapping Exercise (VME) is a short qu…" at bounding box center [784, 94] width 980 height 1377
click at [437, 416] on input "Email" at bounding box center [559, 409] width 412 height 14
paste input "[EMAIL_ADDRESS][DOMAIN_NAME]"
type input "[EMAIL_ADDRESS][DOMAIN_NAME]"
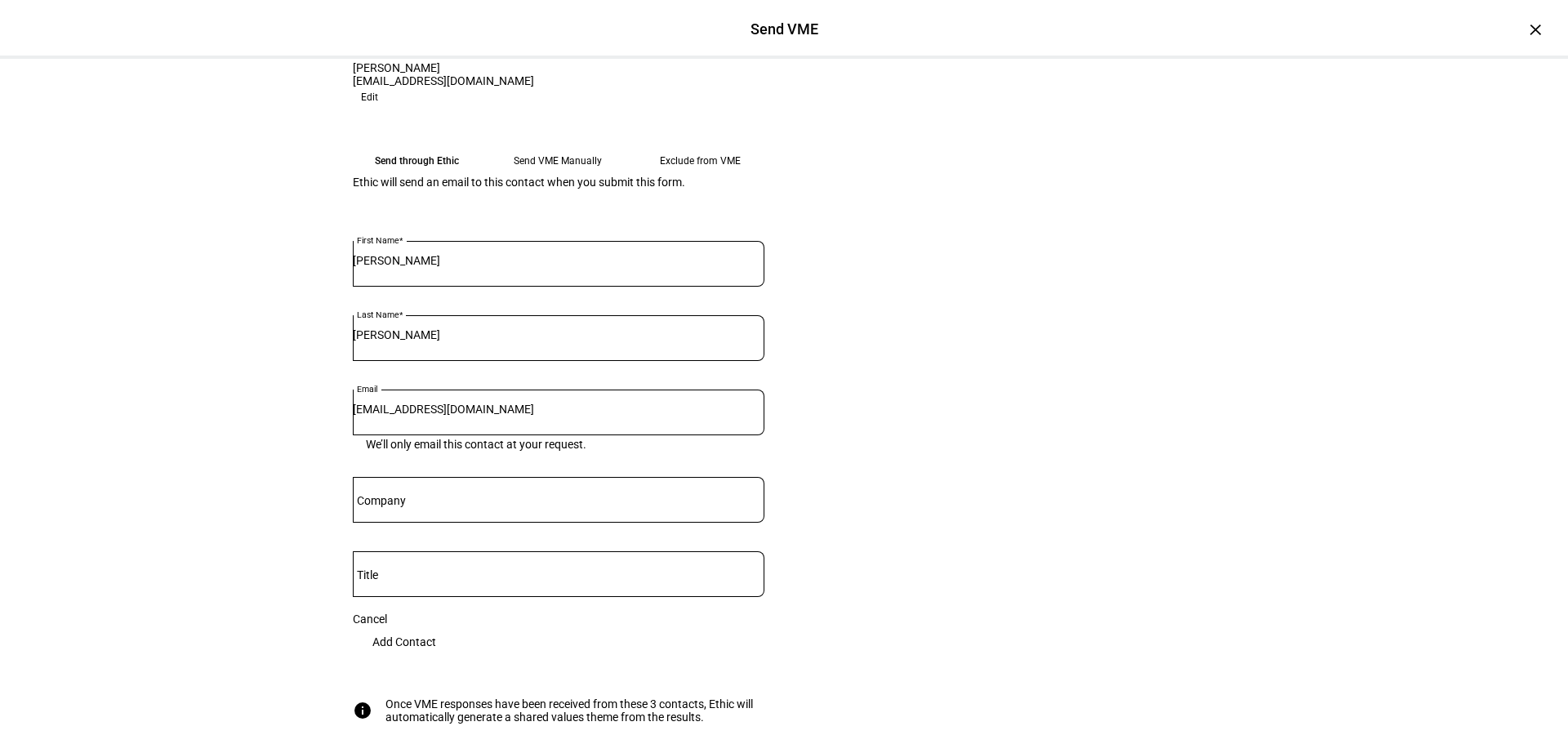
click at [1156, 494] on eth-form-card "Understand your clients’ values The Values Mapping Exercise (VME) is a short qu…" at bounding box center [784, 94] width 980 height 1377
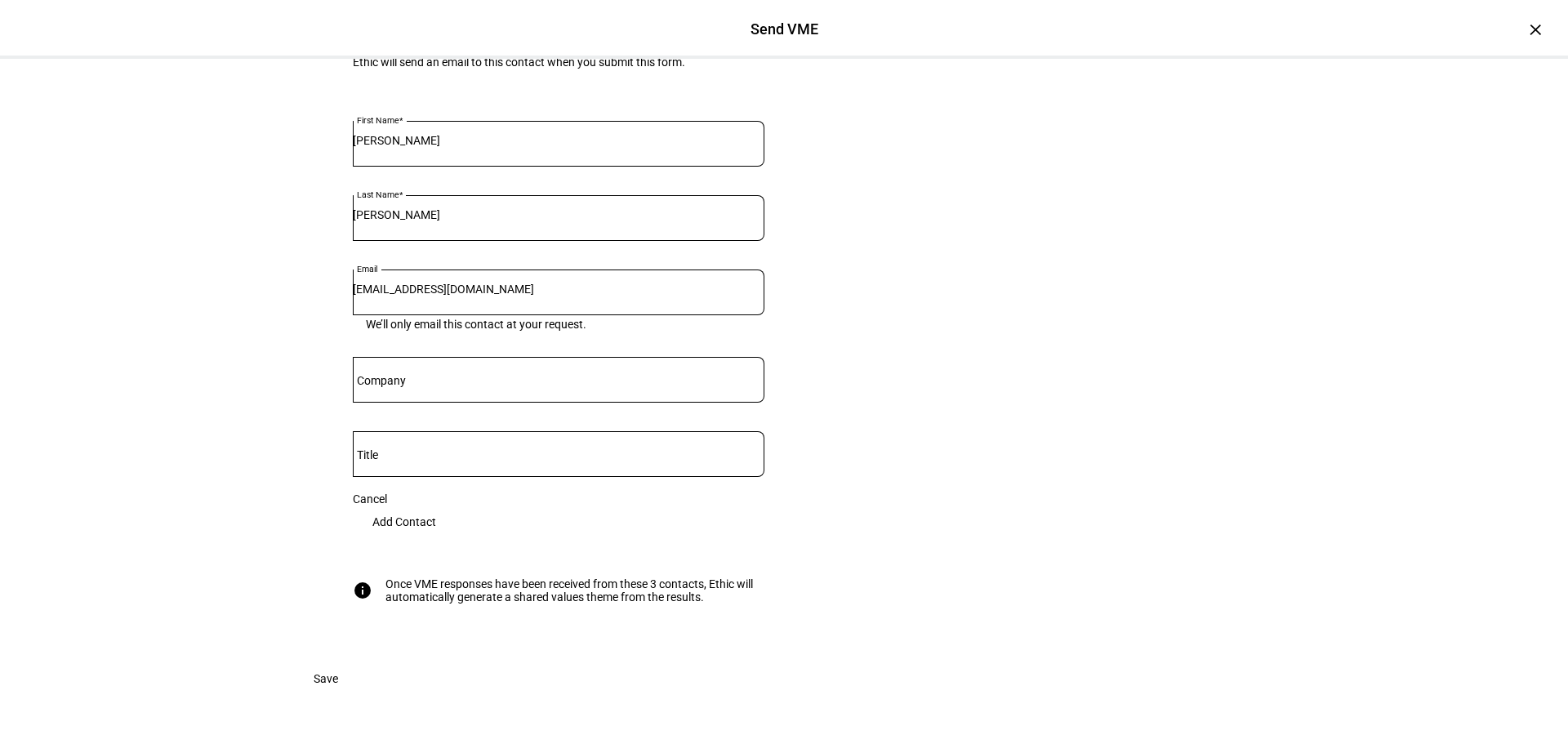
click at [436, 506] on span "Add Contact" at bounding box center [404, 522] width 64 height 33
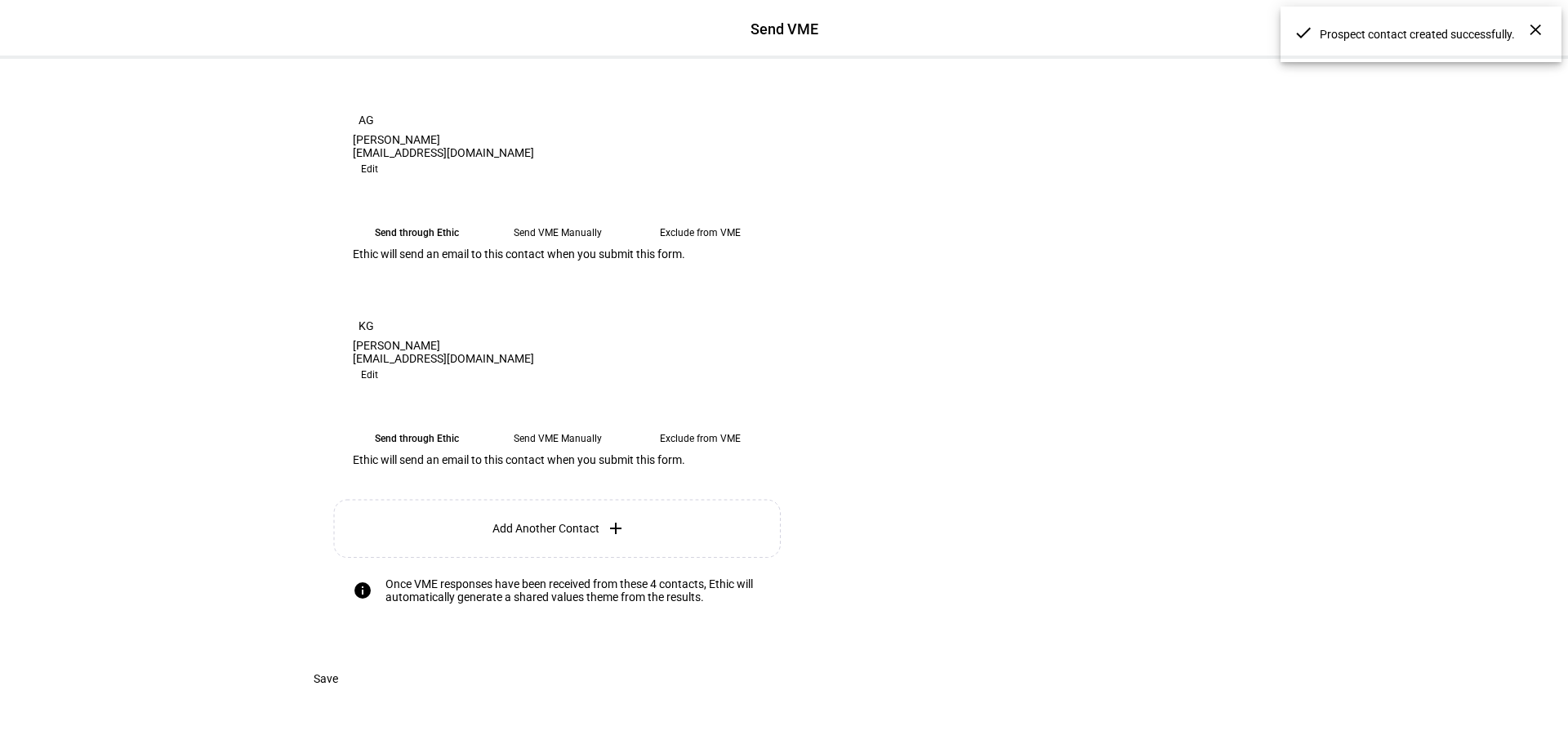
scroll to position [887, 0]
click at [794, 363] on eth-form-card "Understand your clients’ values The Values Mapping Exercise (VME) is a short qu…" at bounding box center [784, 69] width 980 height 1185
